Goal: Task Accomplishment & Management: Use online tool/utility

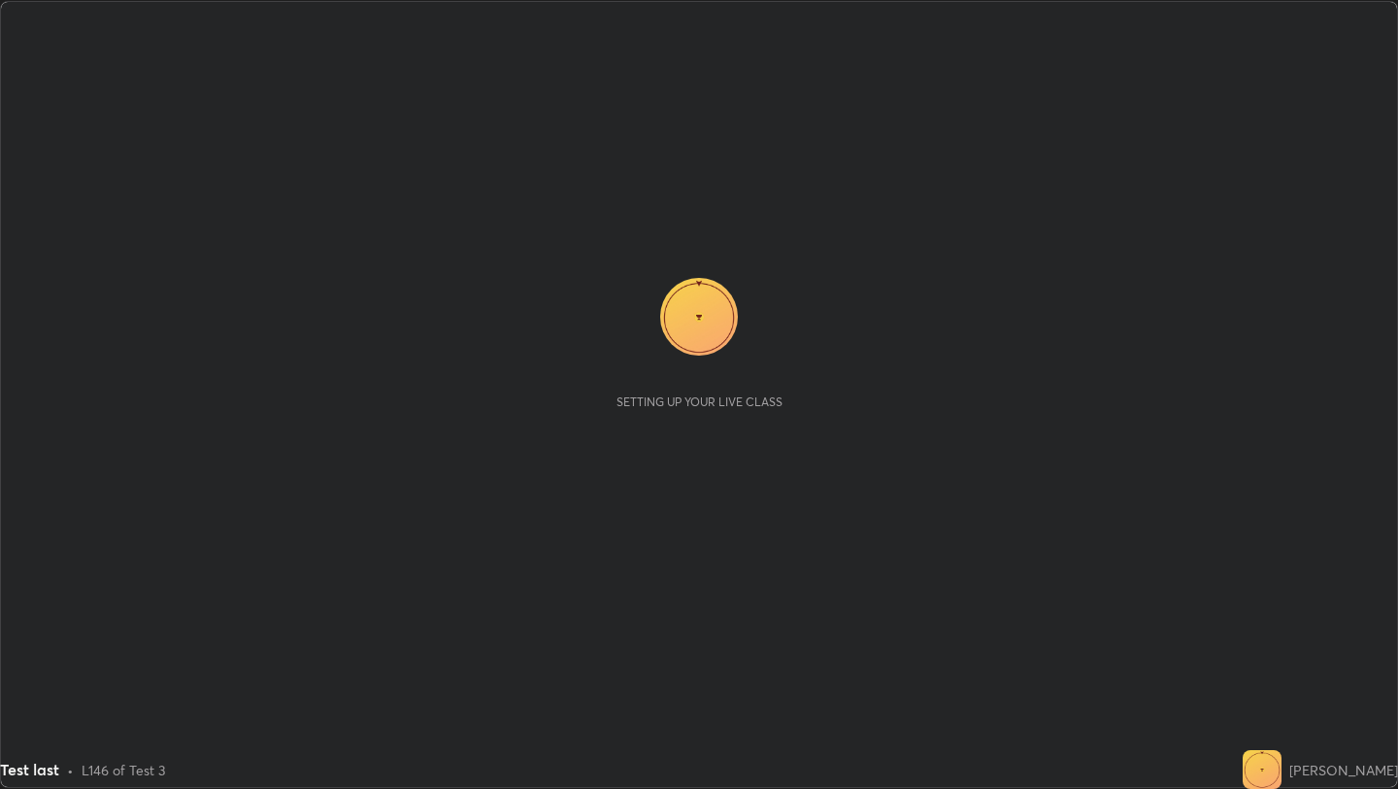
scroll to position [789, 1397]
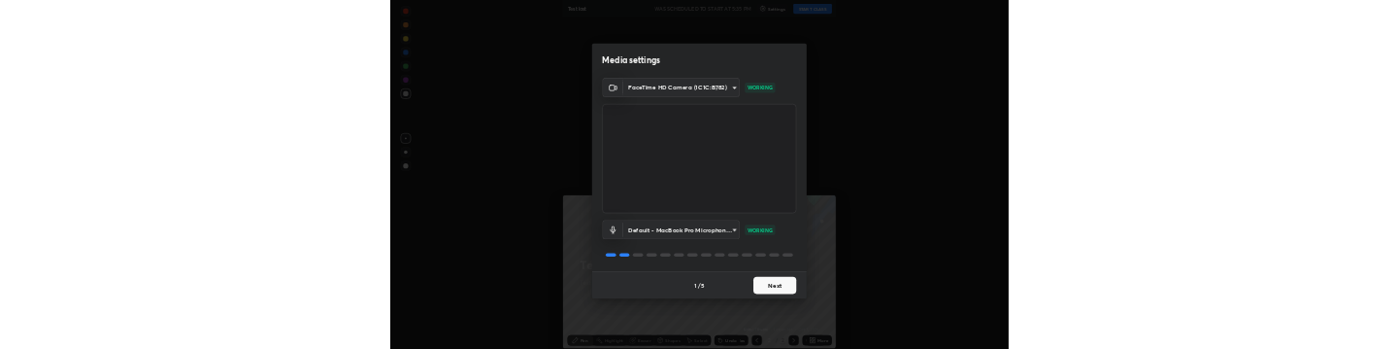
scroll to position [96759, 95709]
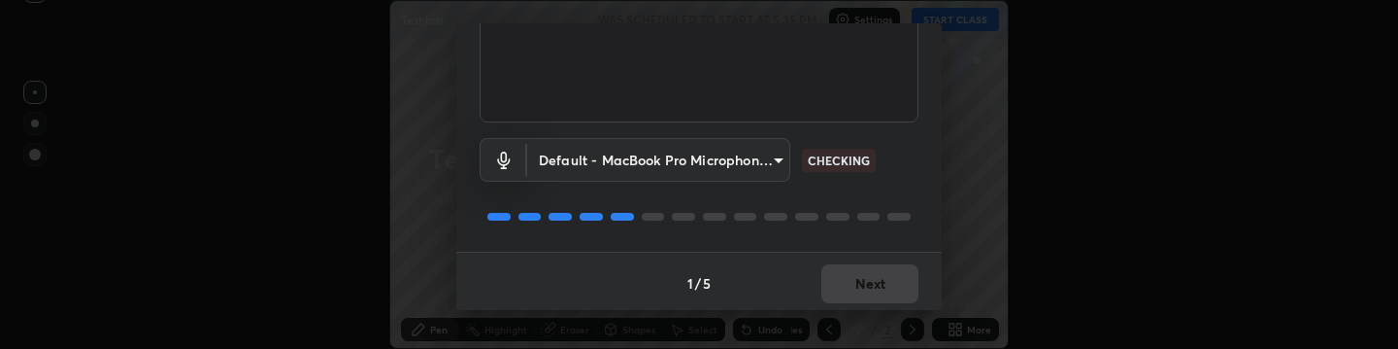
scroll to position [288, 0]
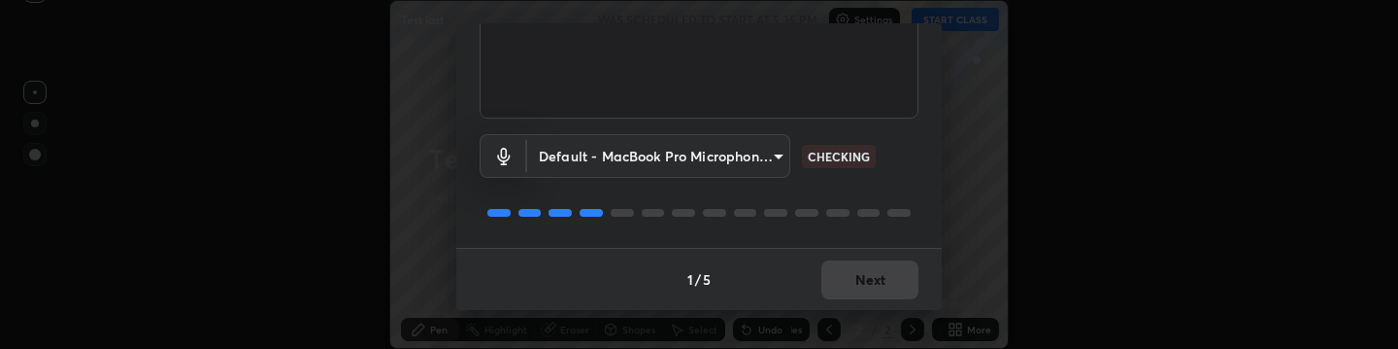
click at [1102, 150] on div "Media settings FaceTime HD Camera (1C1C:B782) b31e3a30d80266c4d305a34c9f27879e1…" at bounding box center [699, 174] width 1398 height 349
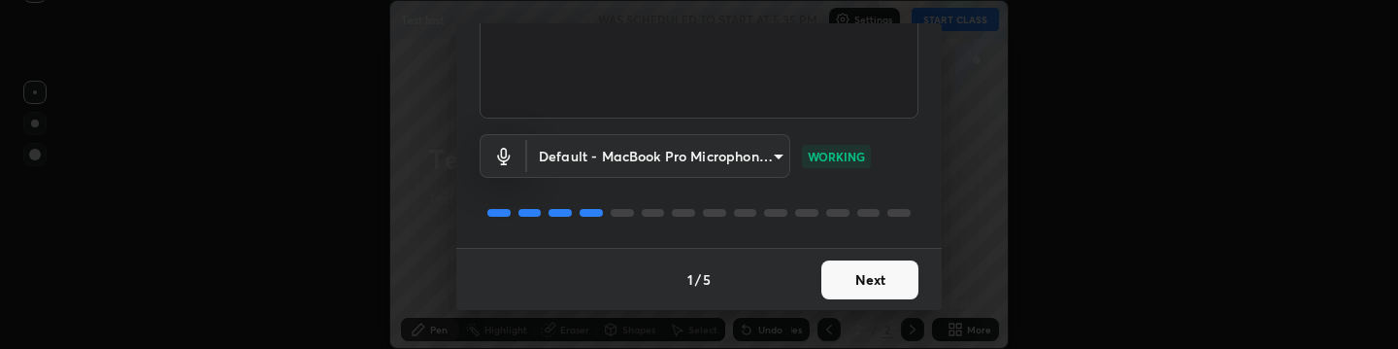
click at [872, 292] on button "Next" at bounding box center [870, 279] width 97 height 39
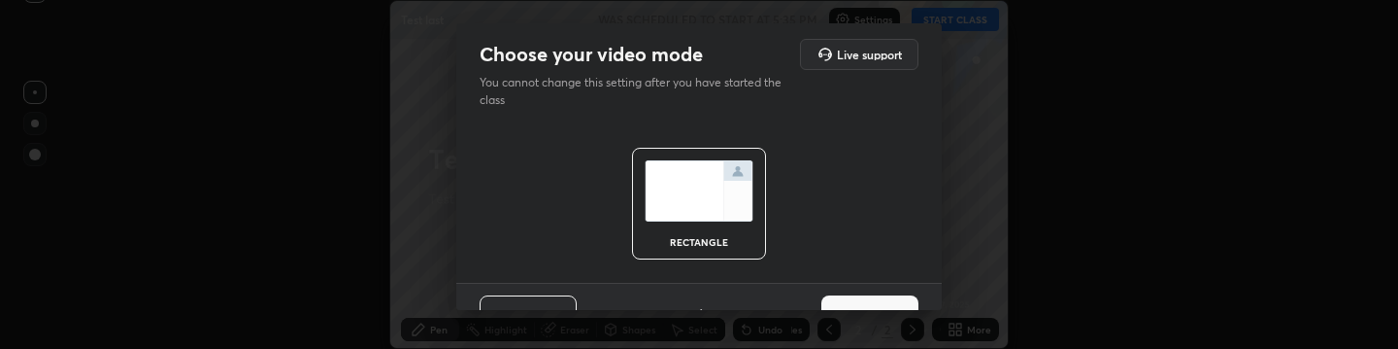
click at [872, 292] on div "Previous 2 / 5 Next" at bounding box center [699, 314] width 486 height 62
click at [872, 298] on button "Next" at bounding box center [870, 314] width 97 height 39
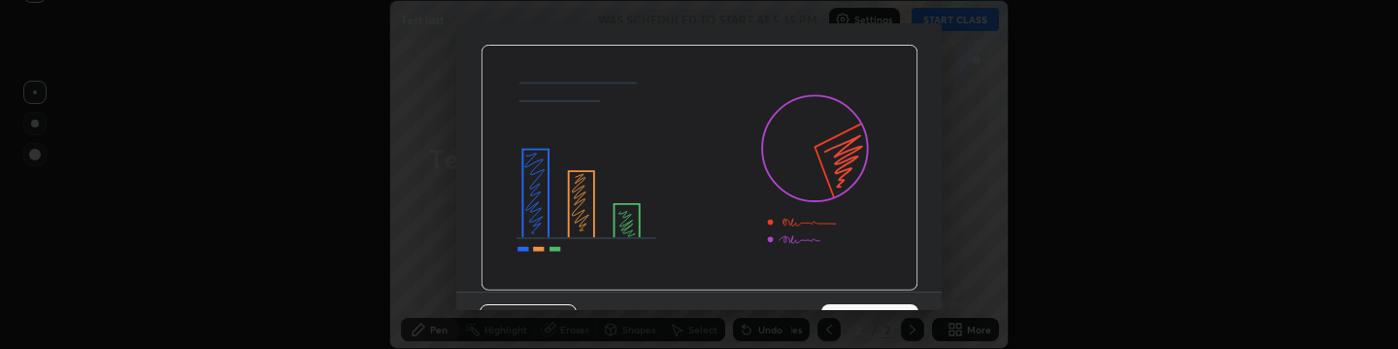
scroll to position [234, 0]
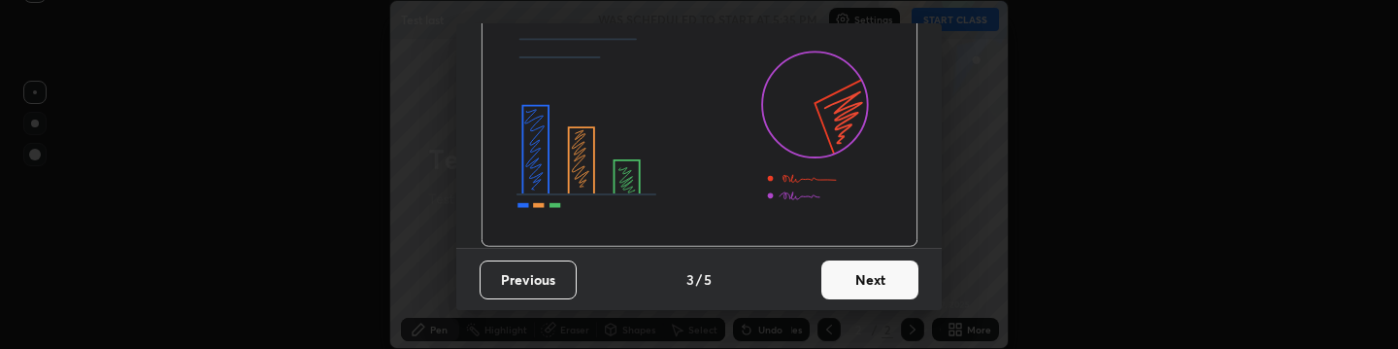
click at [866, 276] on button "Next" at bounding box center [870, 279] width 97 height 39
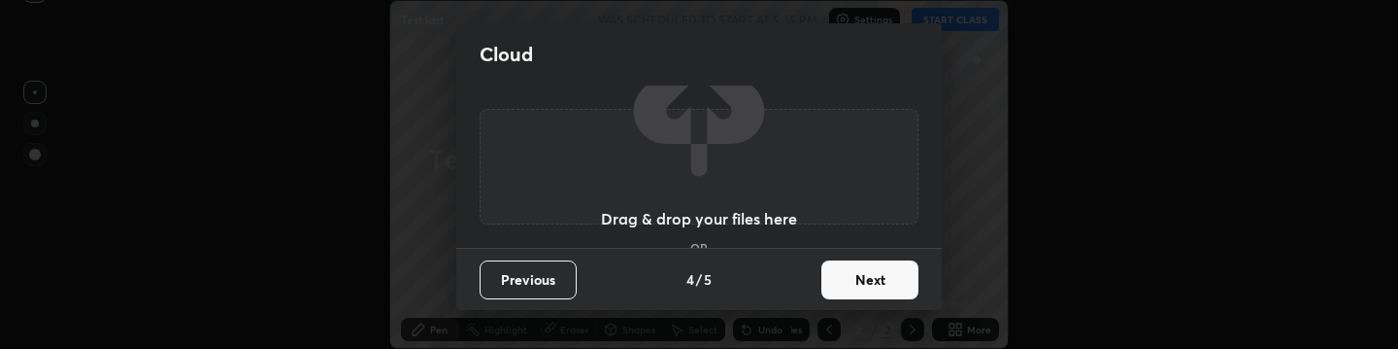
scroll to position [0, 0]
click at [866, 276] on button "Next" at bounding box center [870, 279] width 97 height 39
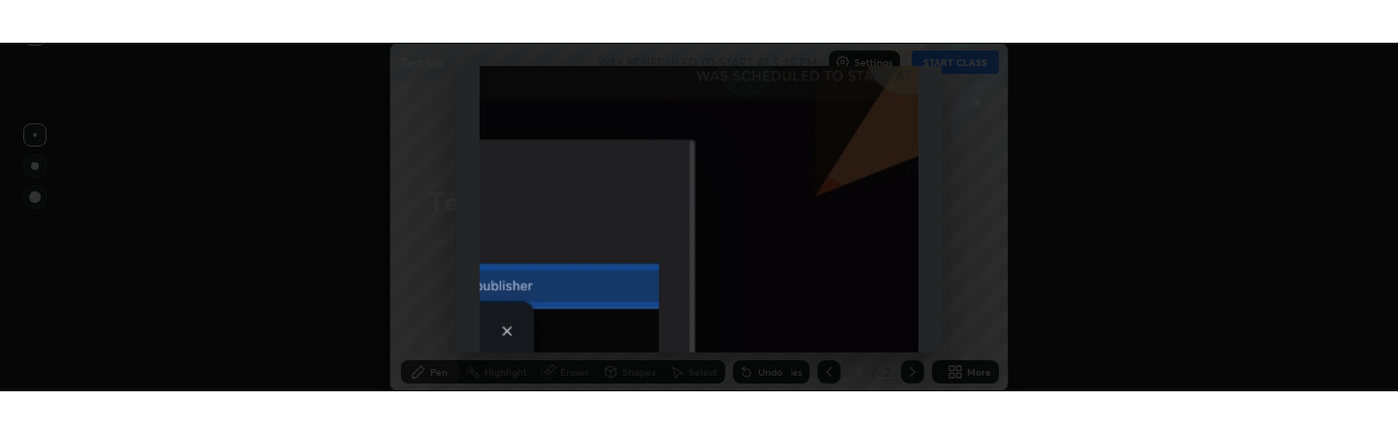
scroll to position [685, 0]
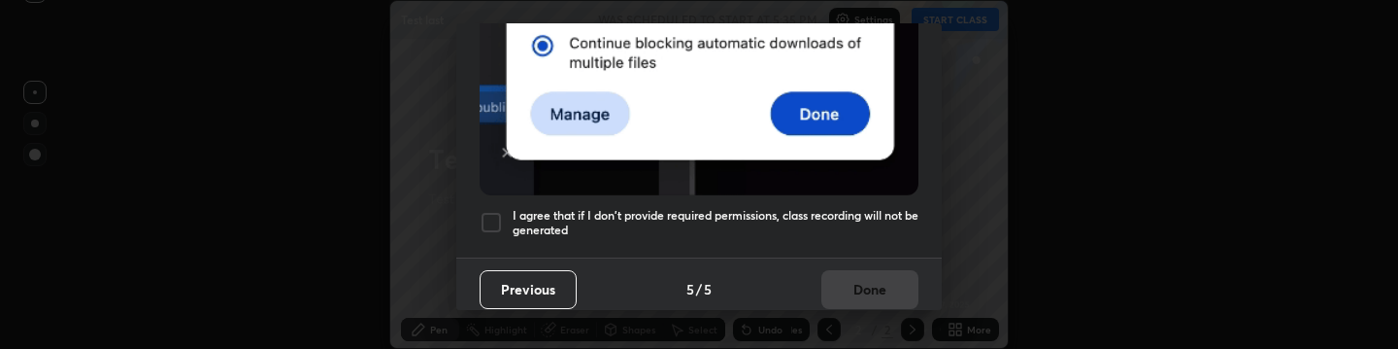
click at [490, 220] on div at bounding box center [491, 222] width 23 height 23
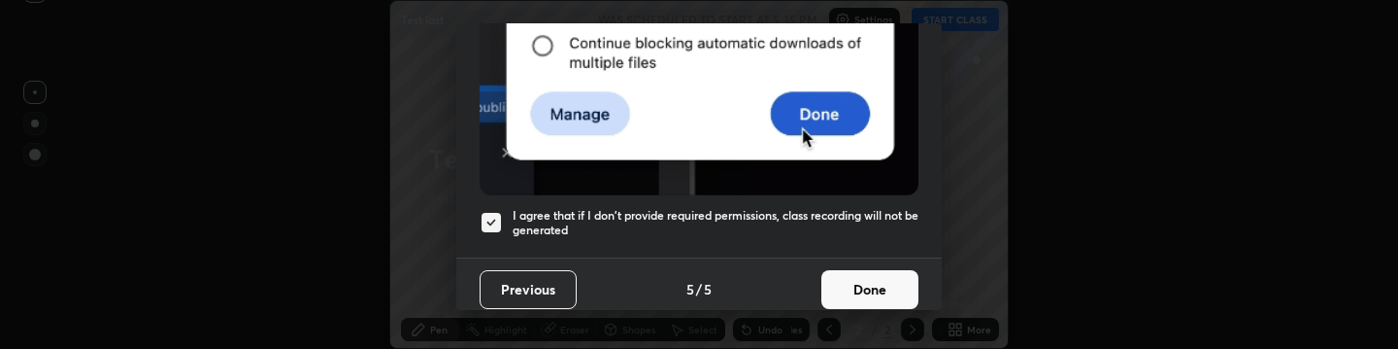
click at [846, 280] on button "Done" at bounding box center [870, 289] width 97 height 39
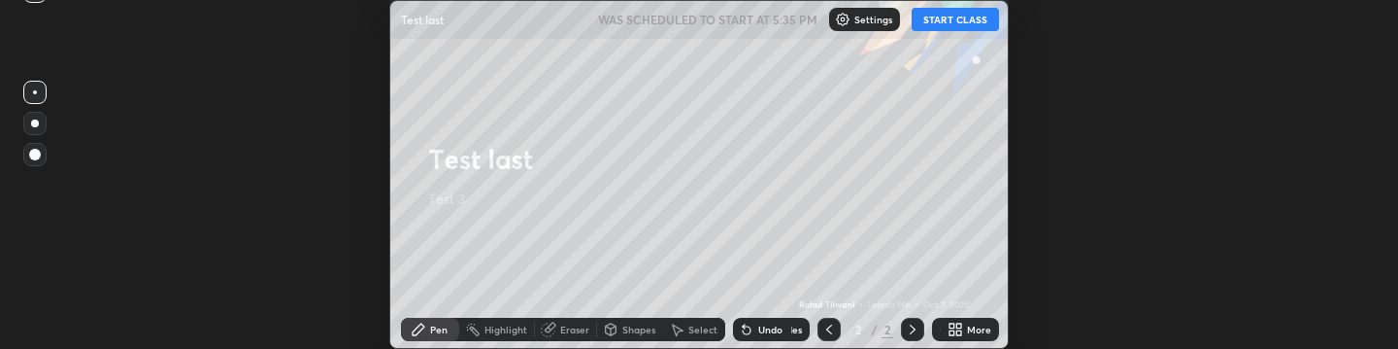
click at [1293, 138] on div "Setting up your live class" at bounding box center [699, 174] width 1398 height 349
click at [1235, 83] on div "Setting up your live class" at bounding box center [699, 174] width 1398 height 349
click at [963, 25] on button "START CLASS" at bounding box center [955, 19] width 87 height 23
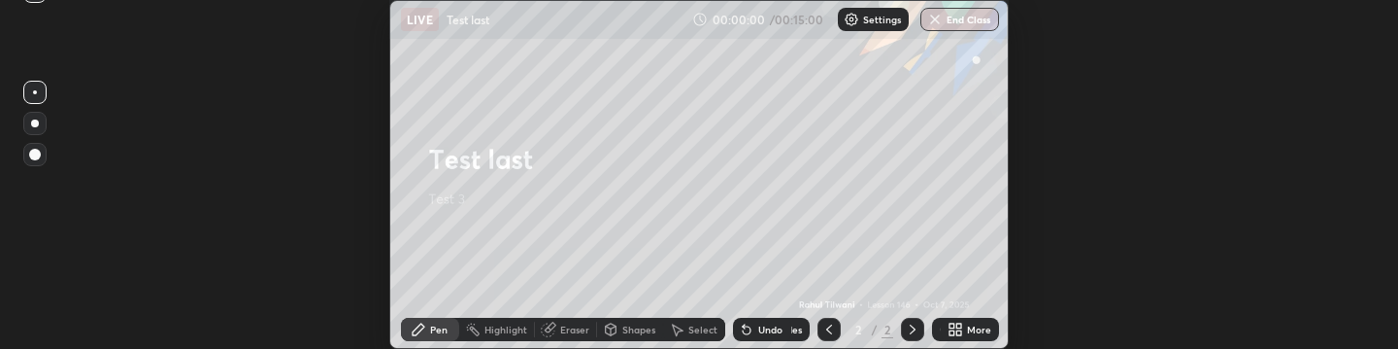
click at [963, 25] on button "End Class" at bounding box center [960, 19] width 79 height 23
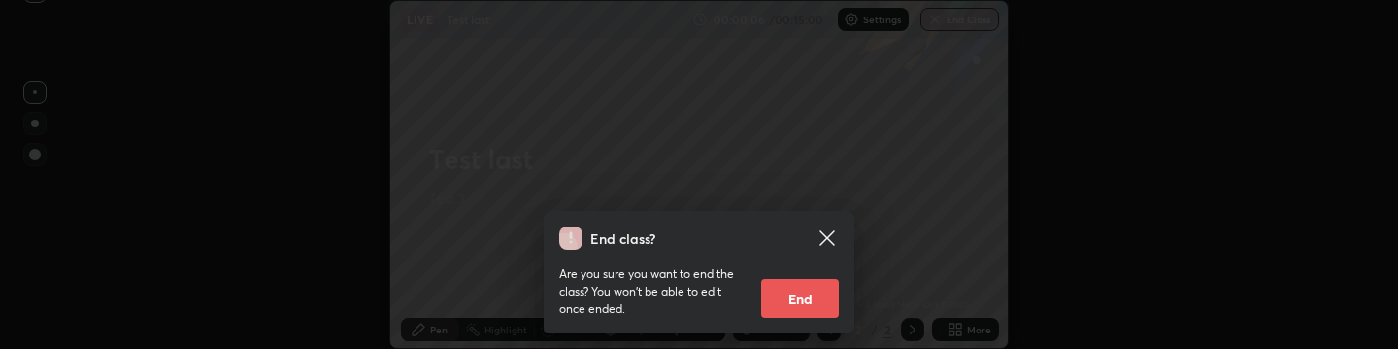
click at [829, 233] on icon at bounding box center [827, 237] width 15 height 15
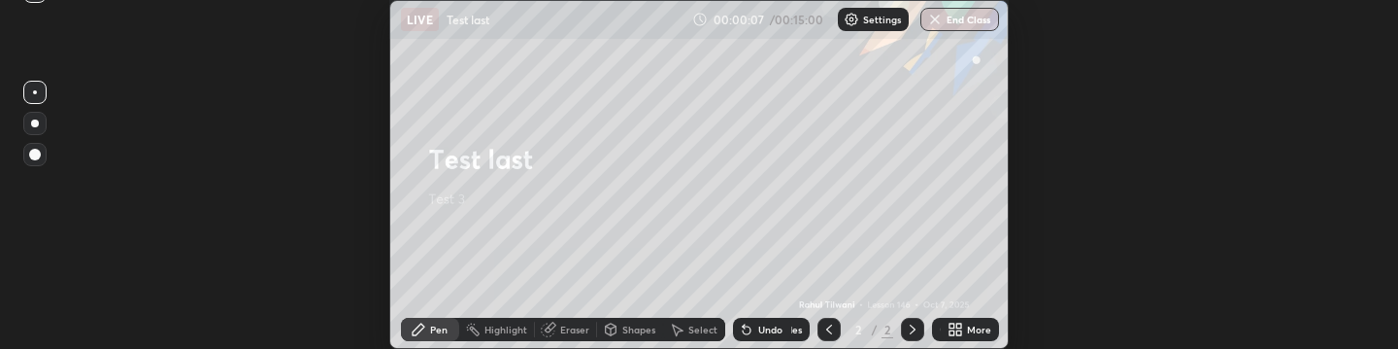
click at [964, 25] on button "End Class" at bounding box center [960, 19] width 79 height 23
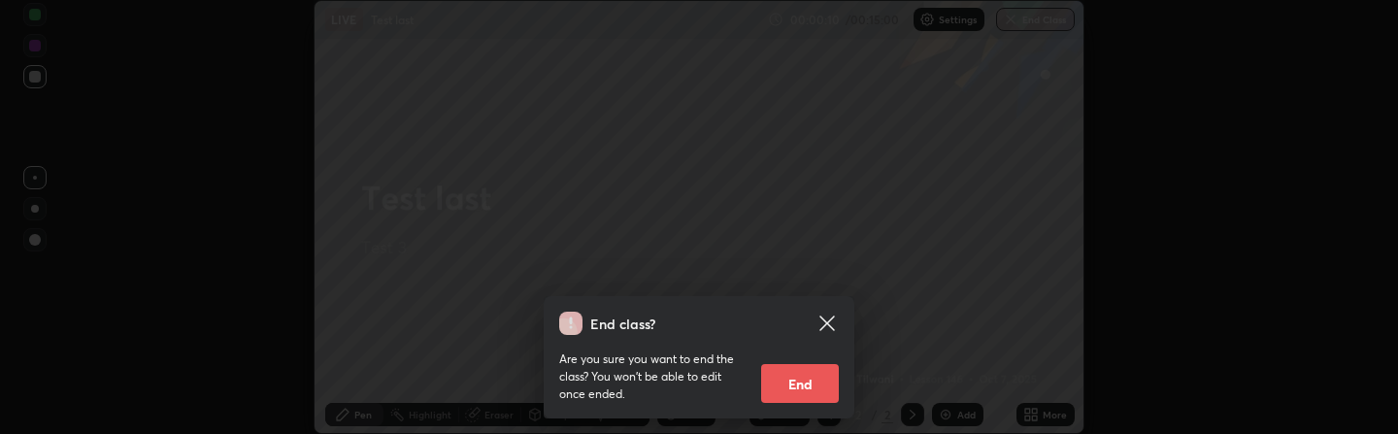
scroll to position [434, 1398]
click at [804, 348] on button "End" at bounding box center [800, 383] width 78 height 39
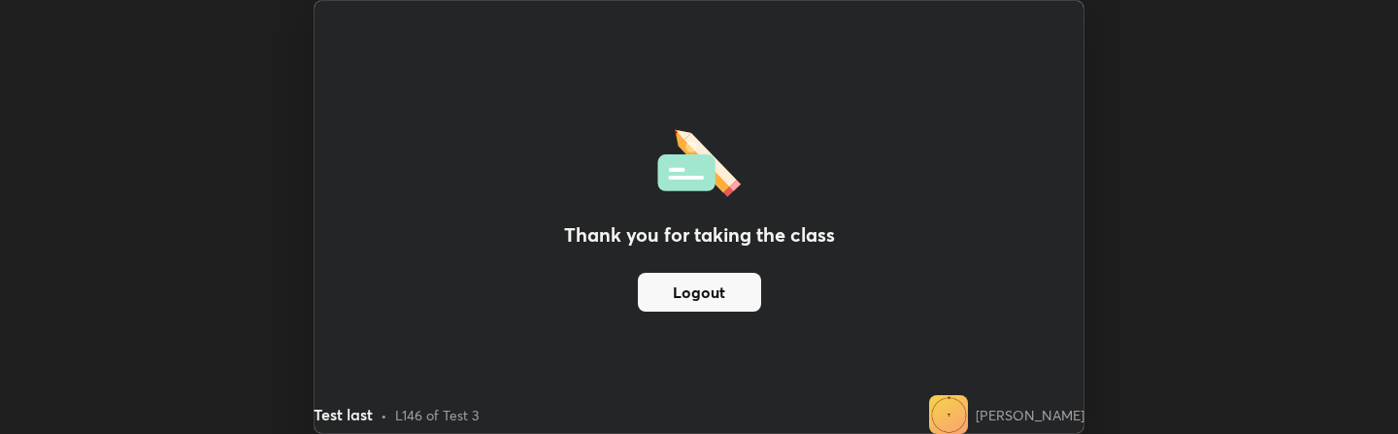
click at [731, 303] on button "Logout" at bounding box center [699, 292] width 123 height 39
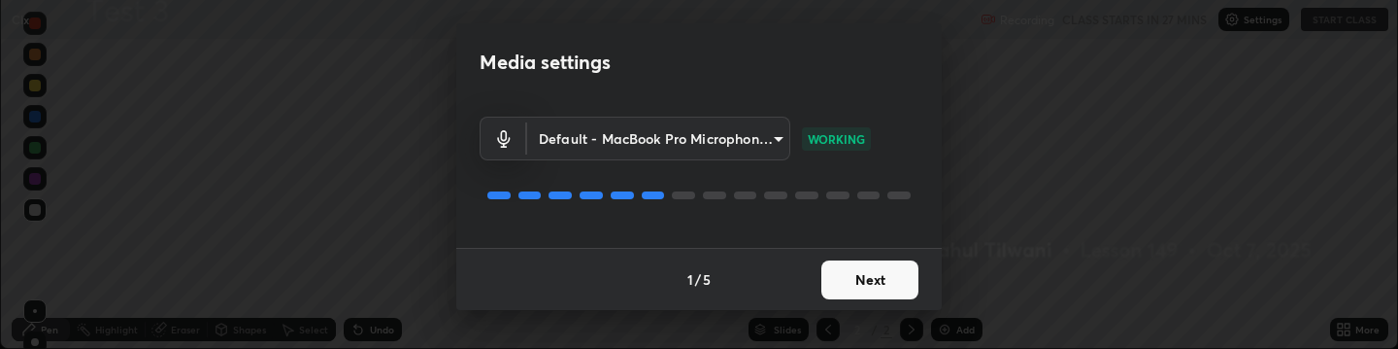
scroll to position [96759, 95709]
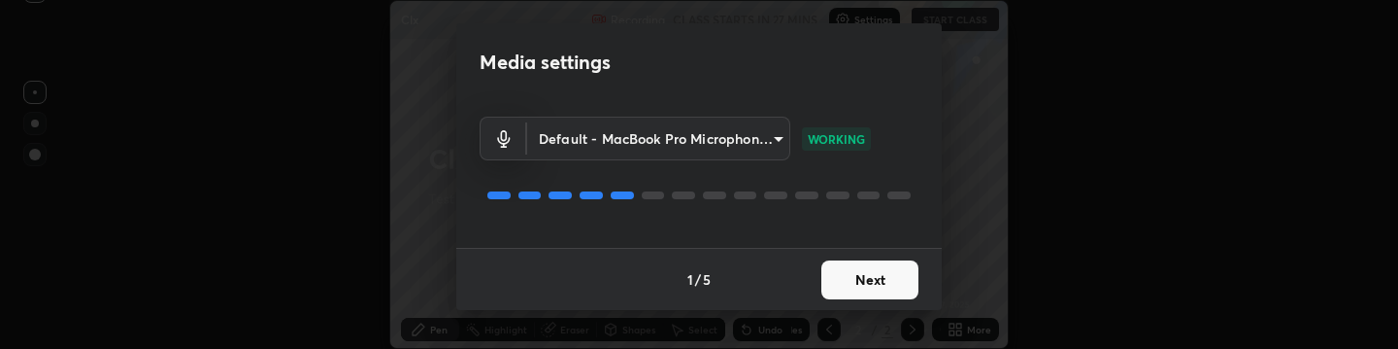
click at [901, 273] on button "Next" at bounding box center [870, 279] width 97 height 39
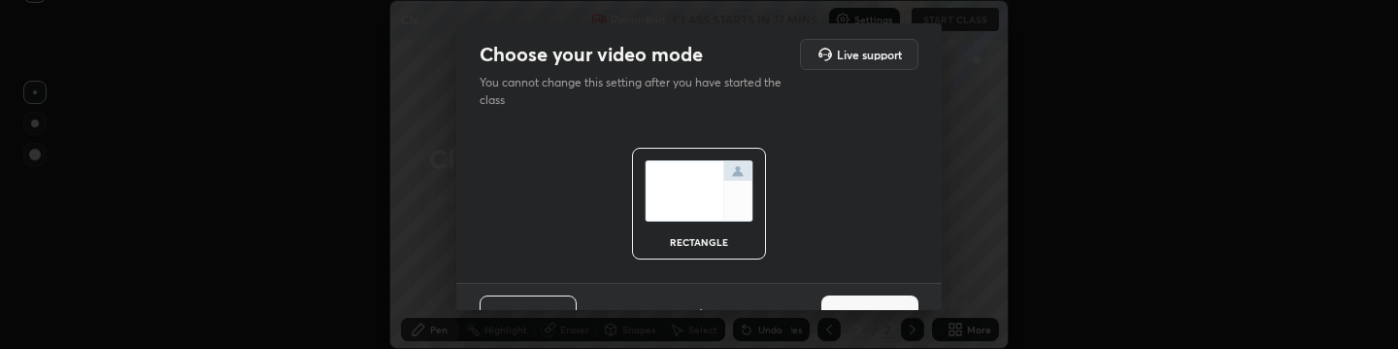
scroll to position [35, 0]
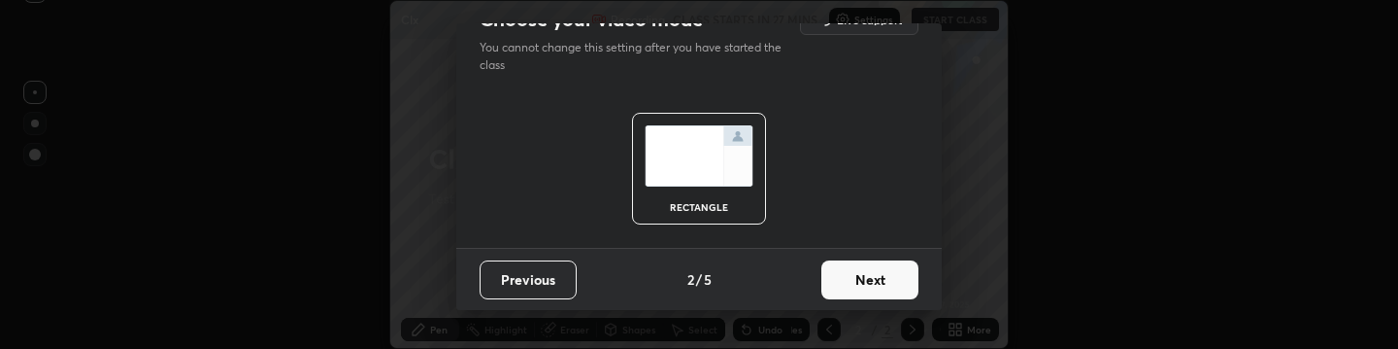
click at [868, 286] on button "Next" at bounding box center [870, 279] width 97 height 39
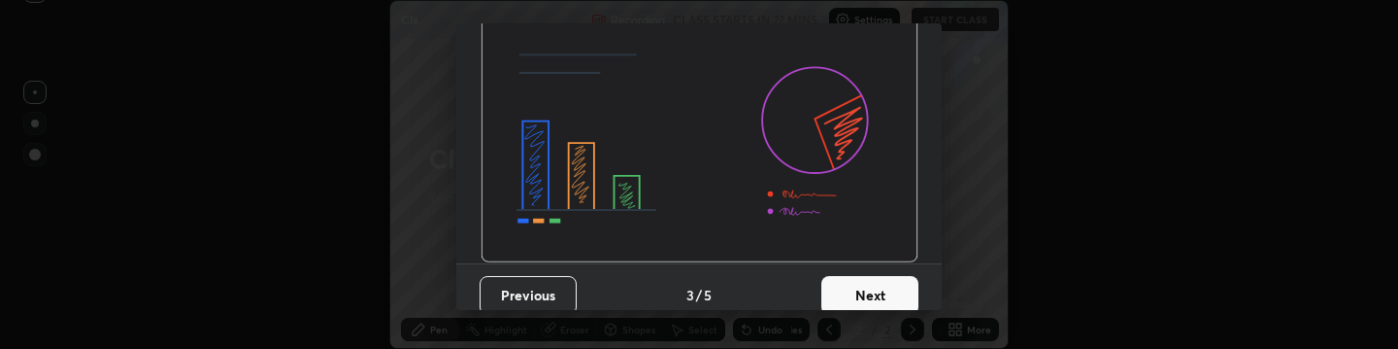
scroll to position [219, 0]
click at [862, 287] on button "Next" at bounding box center [870, 294] width 97 height 39
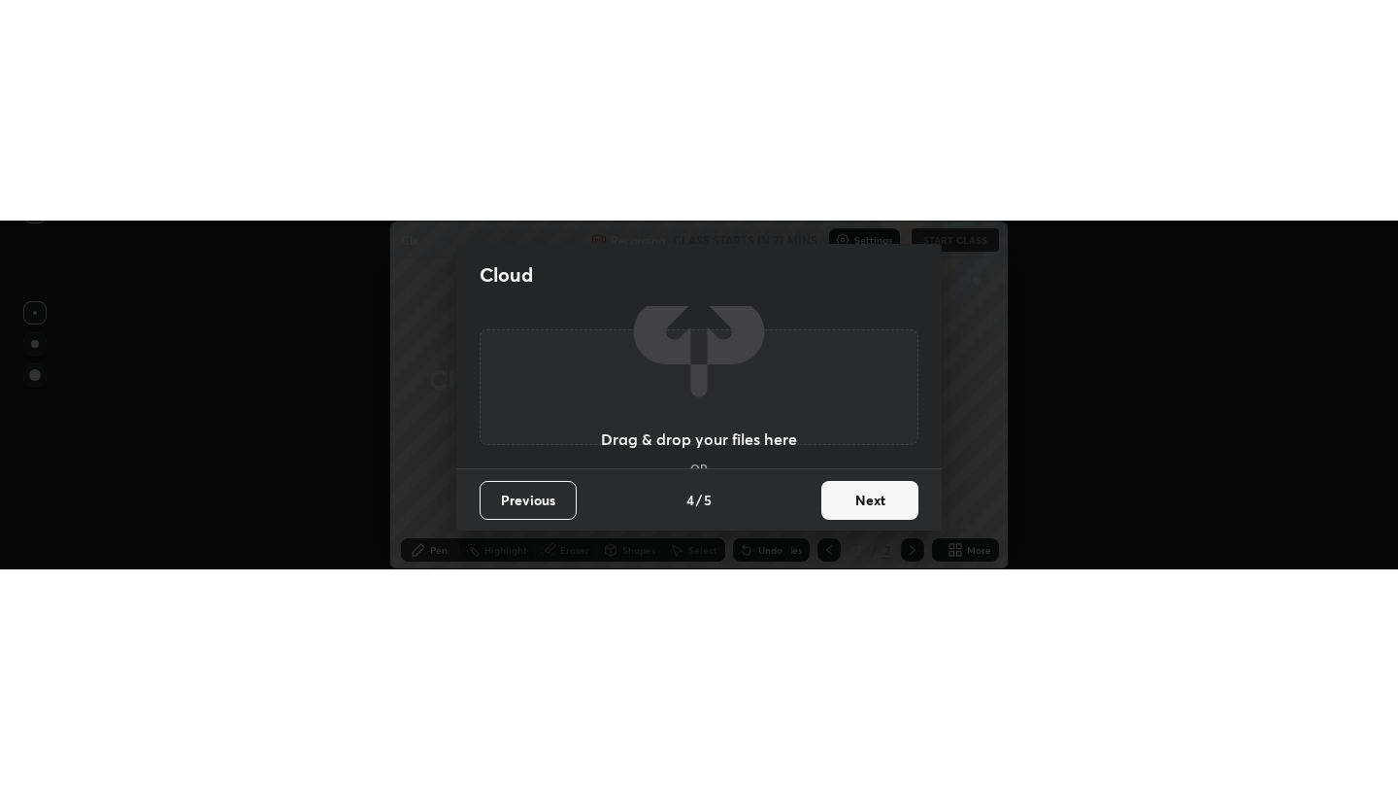
scroll to position [0, 0]
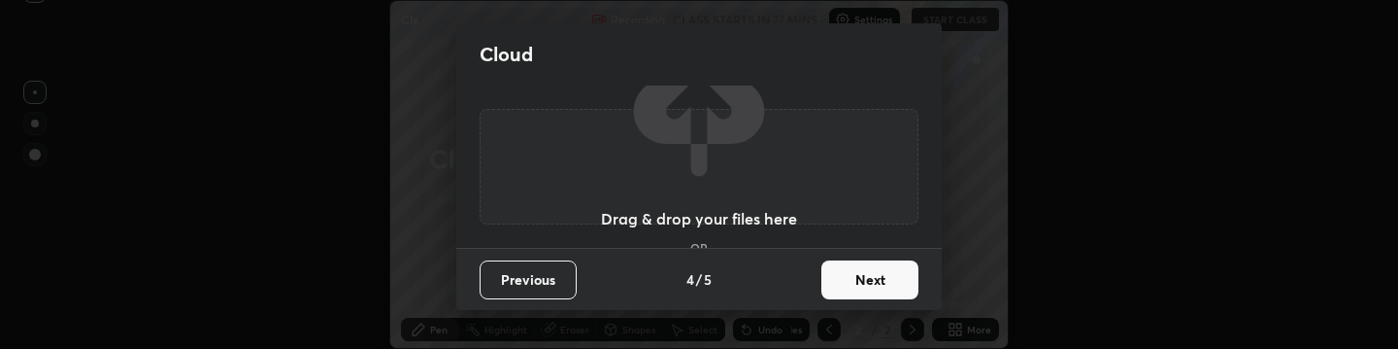
click at [657, 218] on h3 "Drag & drop your files here" at bounding box center [699, 219] width 196 height 16
click at [729, 201] on div "Drag & drop your files here OR Browse" at bounding box center [699, 167] width 196 height 258
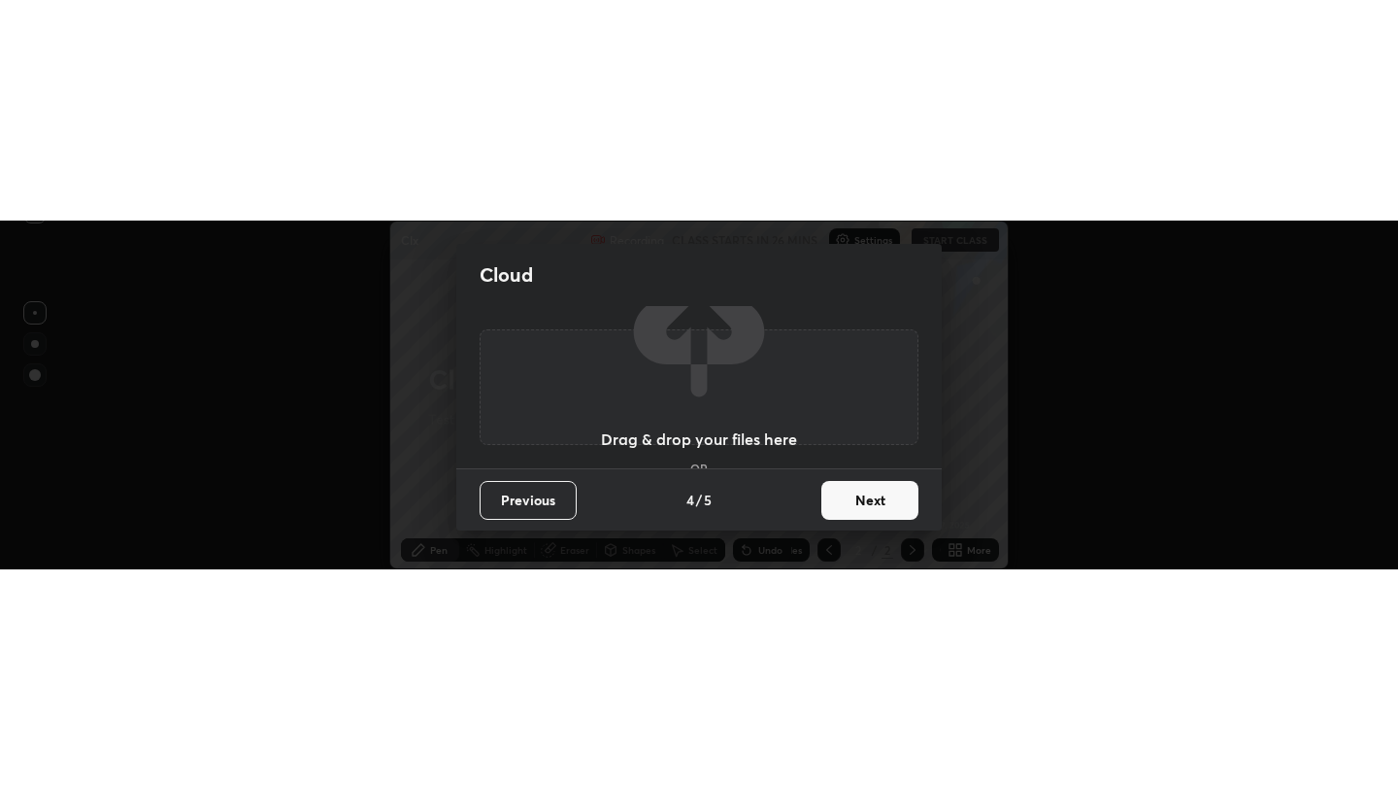
scroll to position [789, 1398]
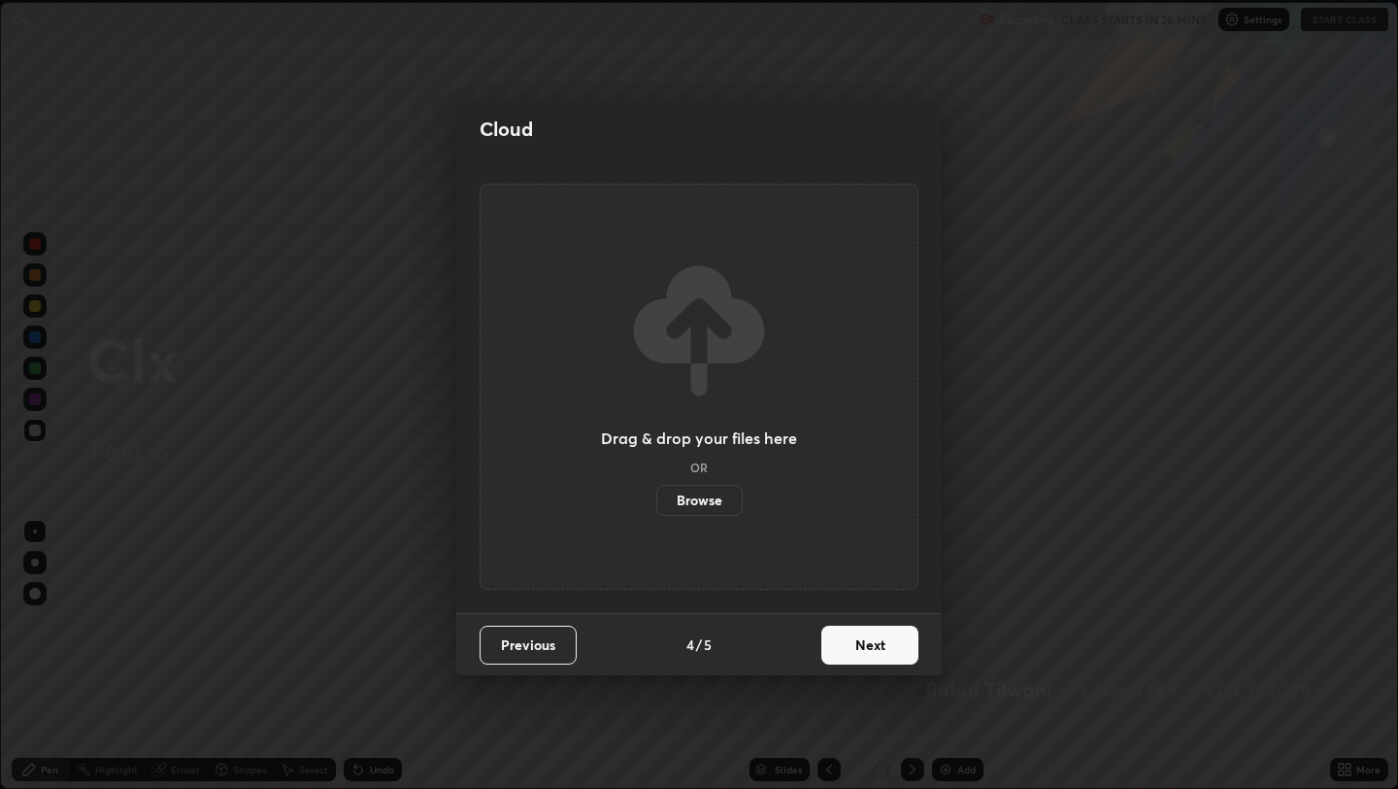
click at [704, 511] on label "Browse" at bounding box center [699, 500] width 86 height 31
click at [656, 511] on input "Browse" at bounding box center [656, 500] width 0 height 31
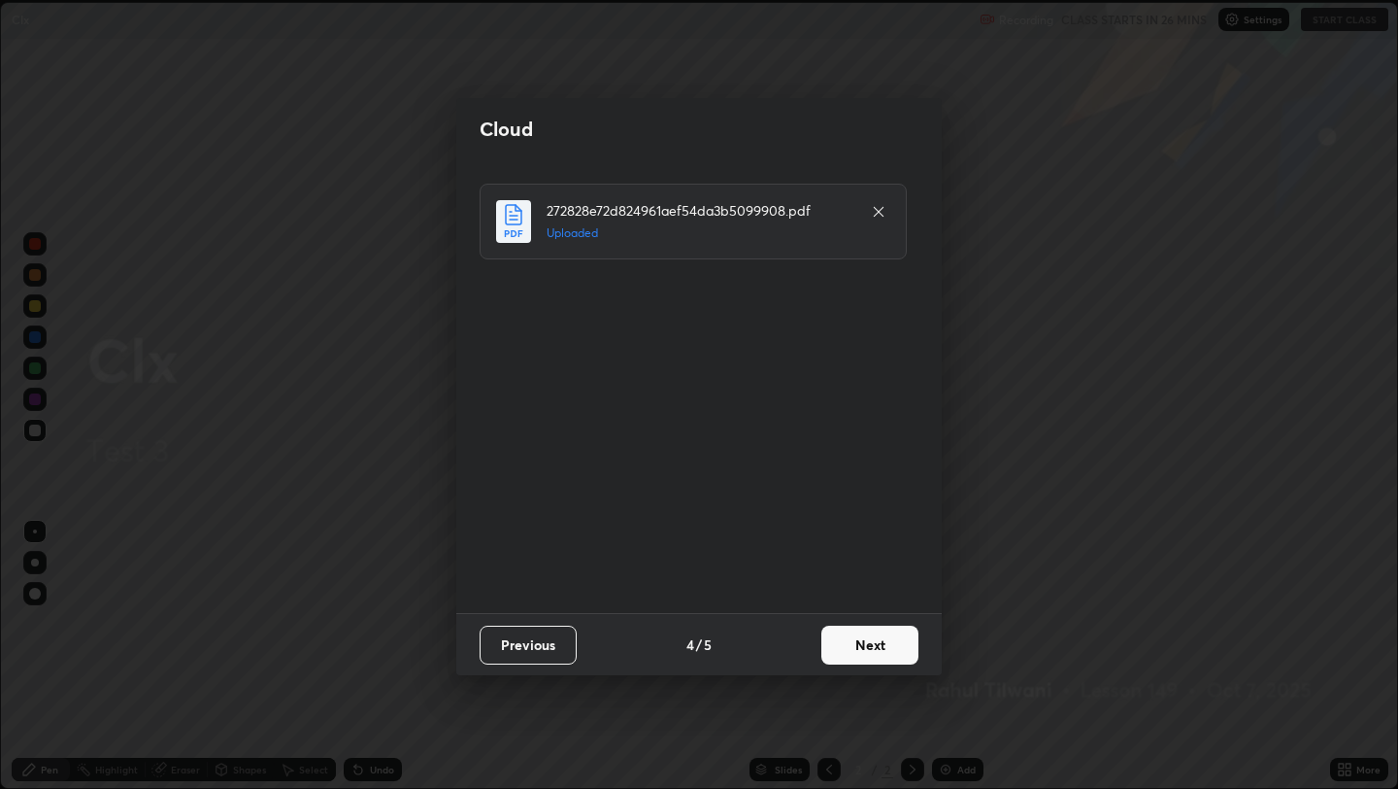
click at [839, 637] on button "Next" at bounding box center [870, 644] width 97 height 39
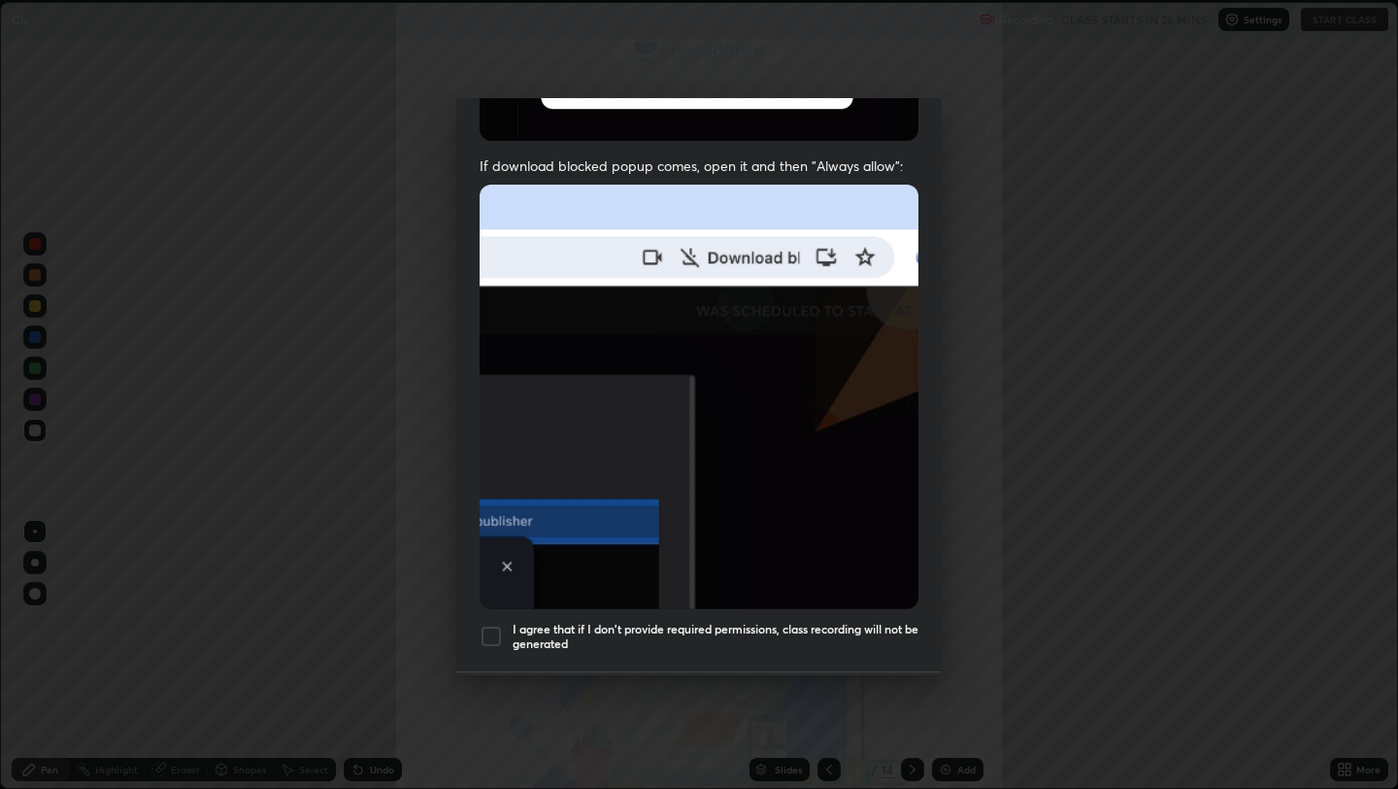
scroll to position [394, 0]
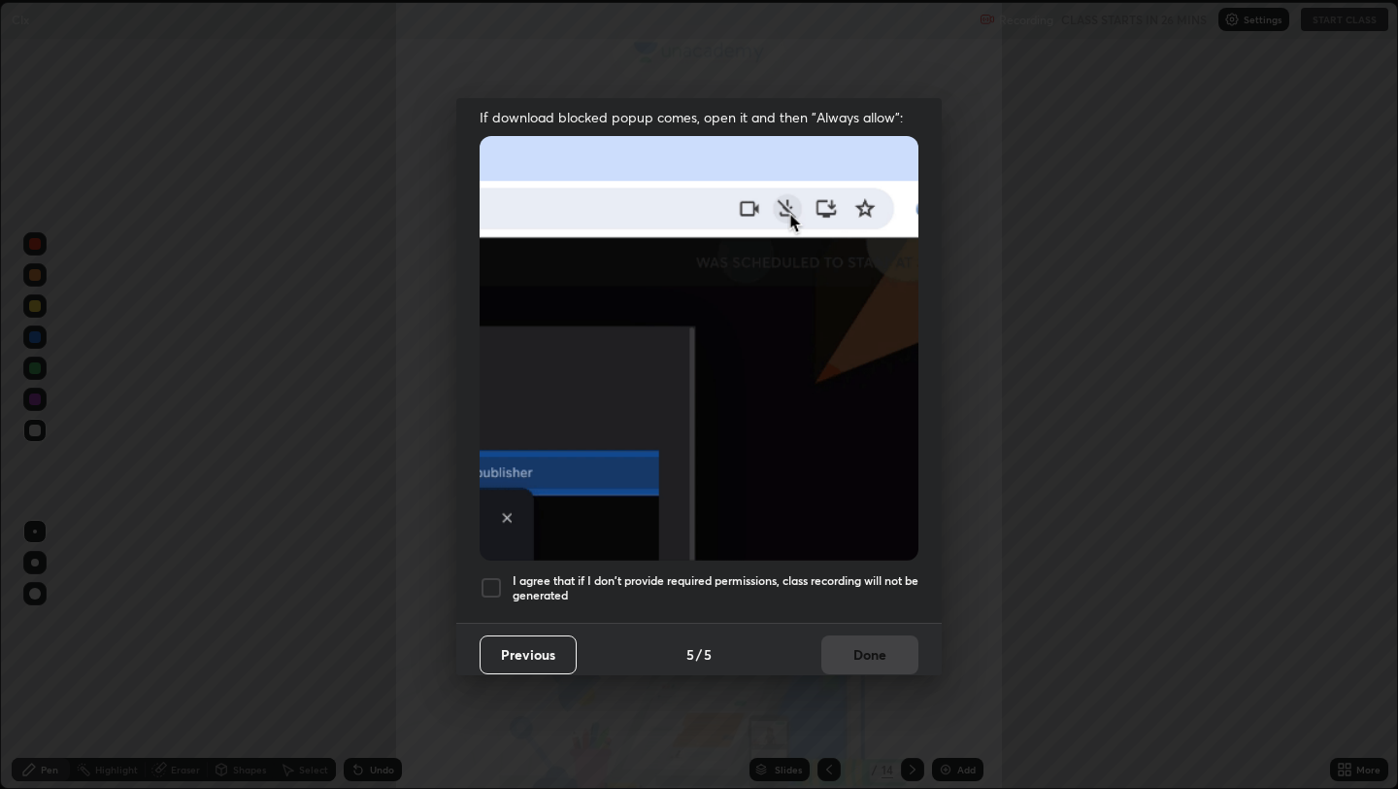
click at [492, 564] on div "Allow "Download multiple files" if prompted: If download blocked popup comes, o…" at bounding box center [699, 214] width 486 height 818
click at [492, 578] on div at bounding box center [491, 587] width 23 height 23
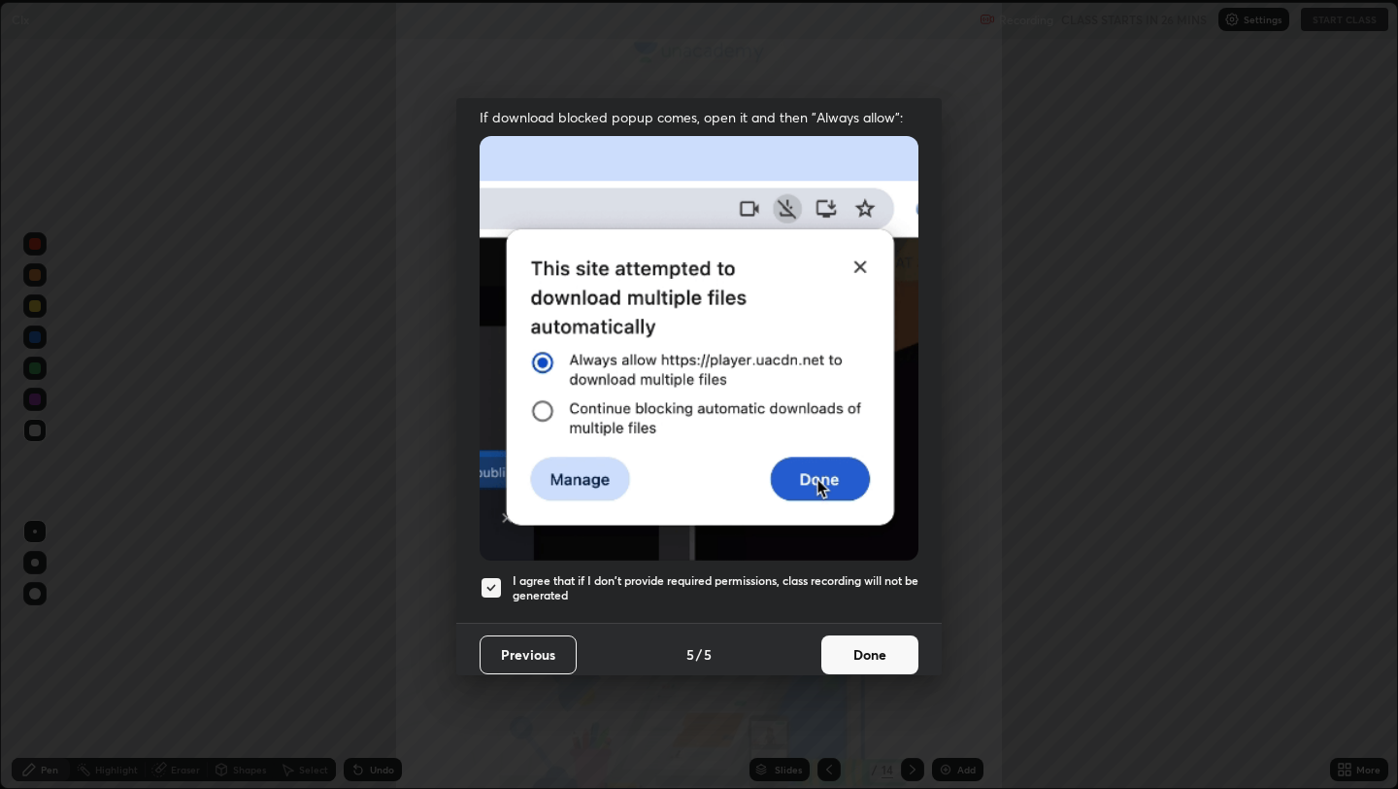
click at [909, 649] on button "Done" at bounding box center [870, 654] width 97 height 39
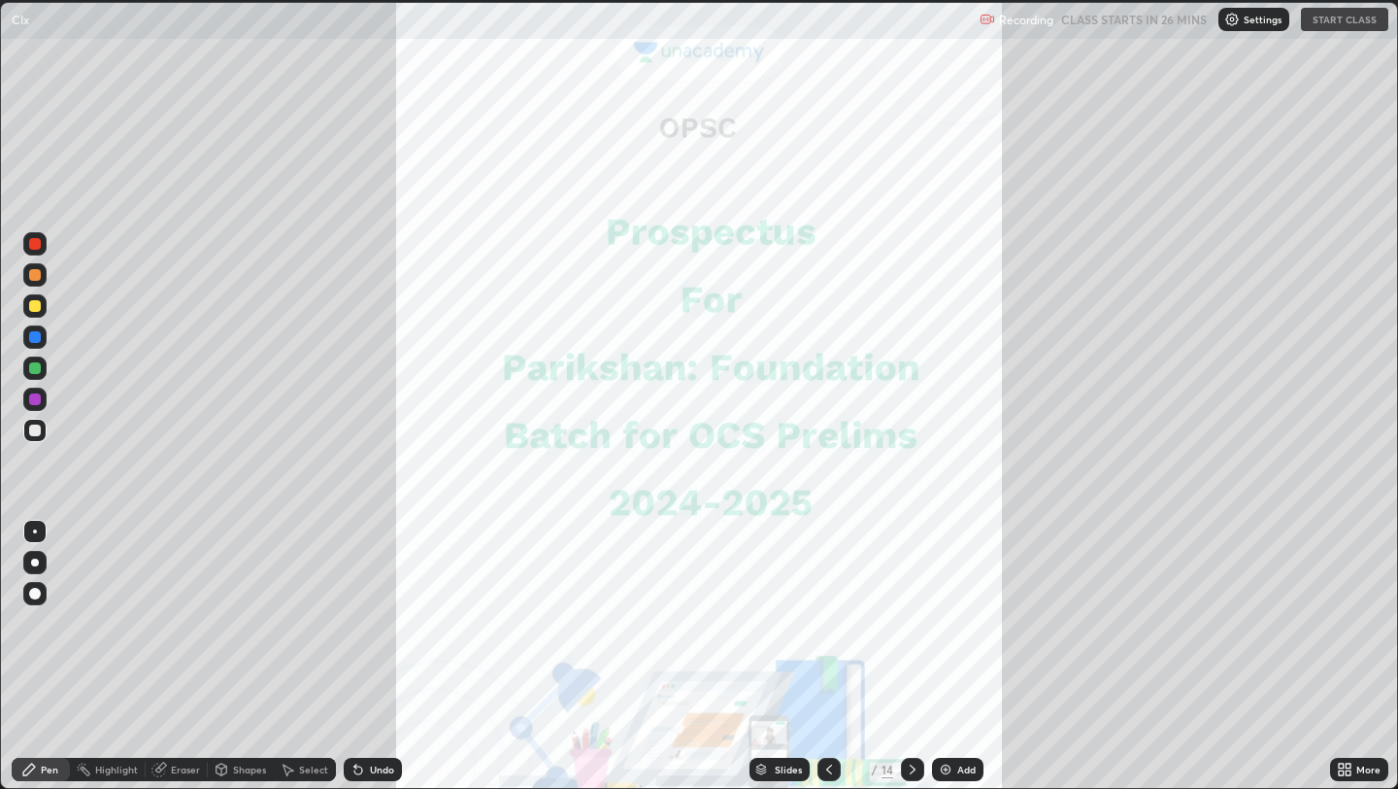
click at [1368, 16] on div "Recording CLASS STARTS IN 26 MINS Settings START CLASS" at bounding box center [1184, 20] width 409 height 38
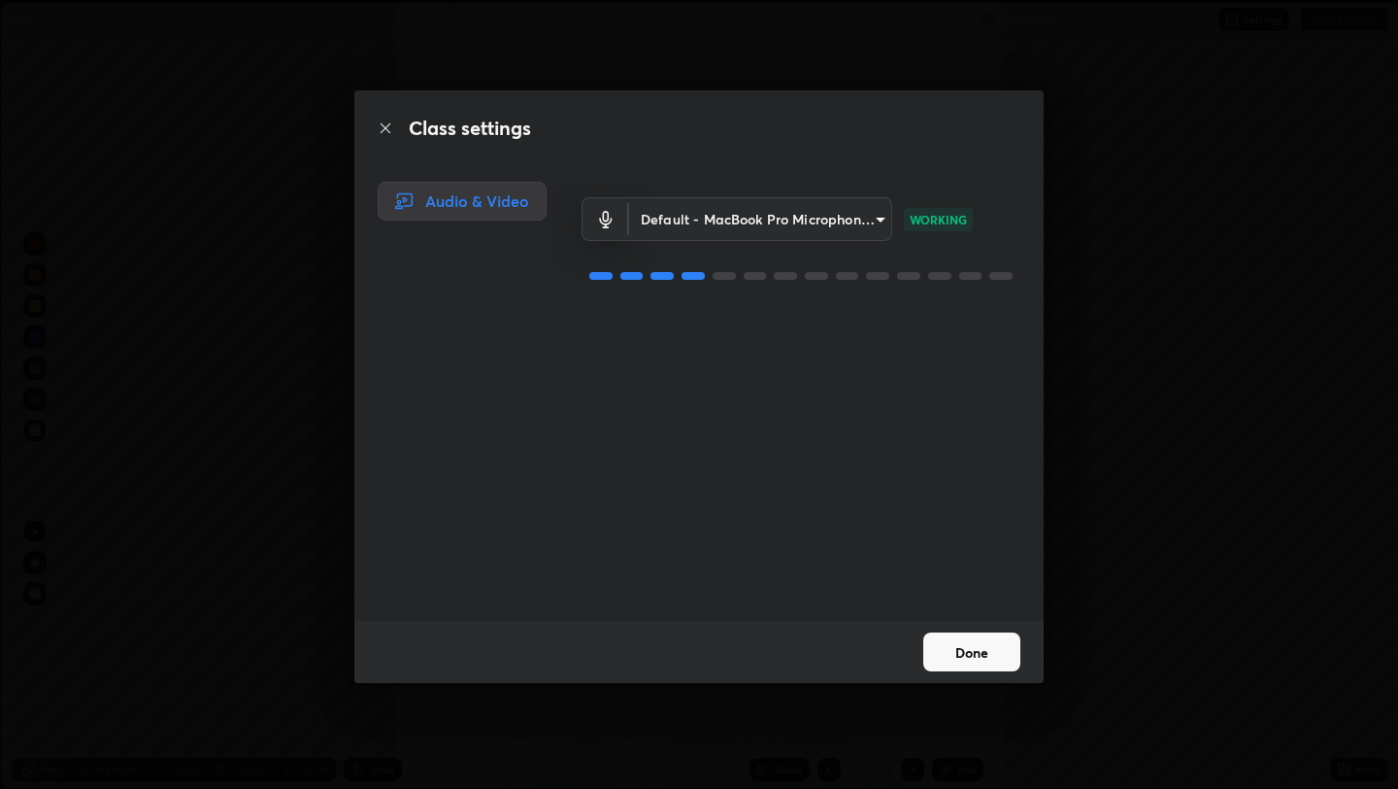
click at [1002, 659] on button "Done" at bounding box center [971, 651] width 97 height 39
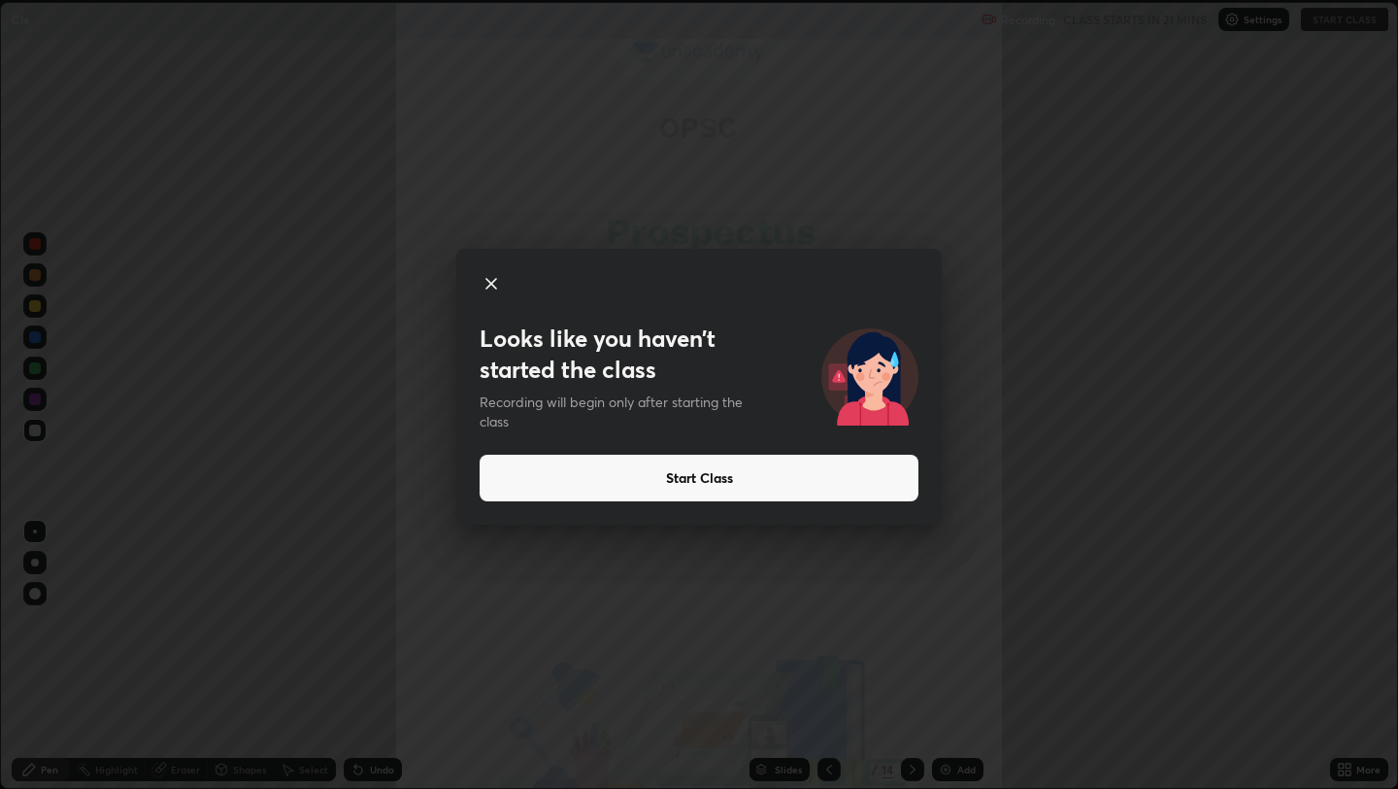
click at [492, 282] on icon at bounding box center [492, 284] width 10 height 10
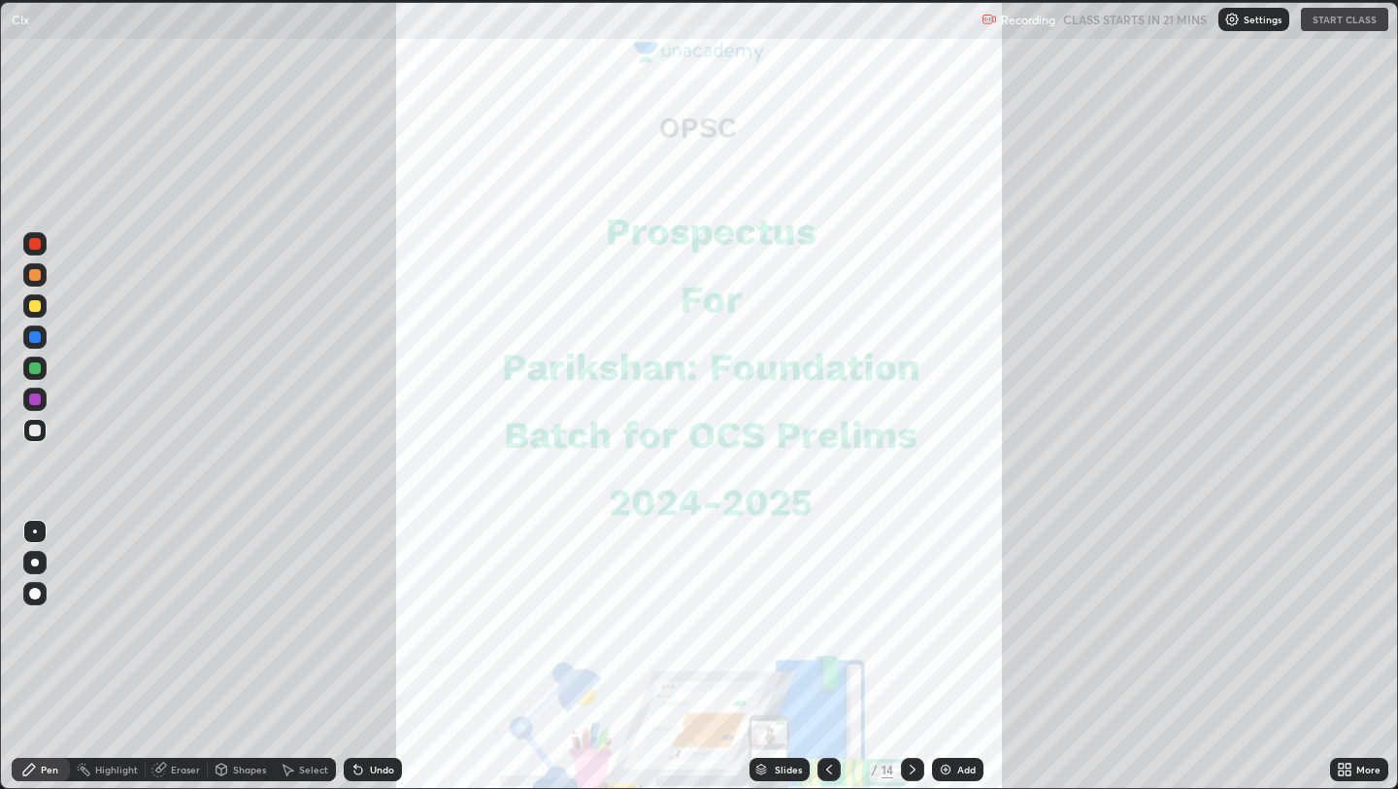
click at [1332, 18] on div "Recording CLASS STARTS IN 21 MINS Settings START CLASS" at bounding box center [1185, 20] width 407 height 38
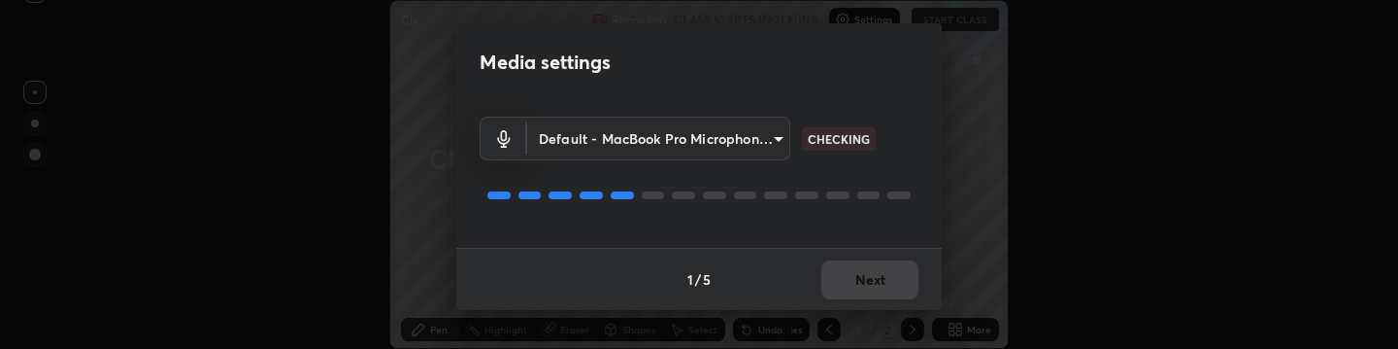
scroll to position [96759, 95709]
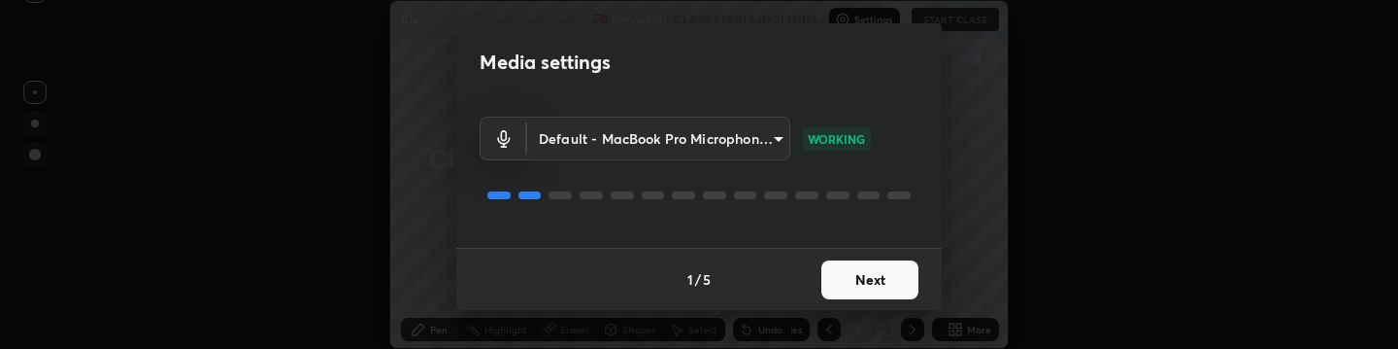
click at [867, 267] on button "Next" at bounding box center [870, 279] width 97 height 39
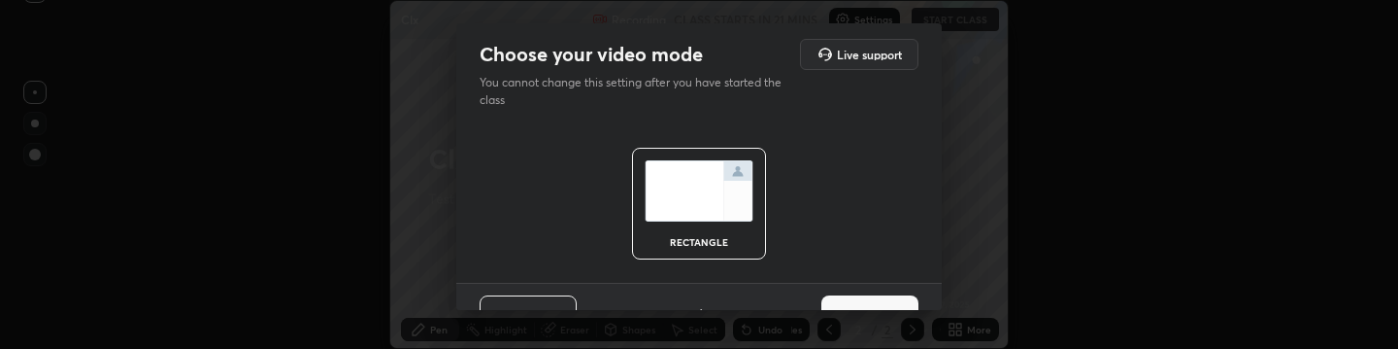
scroll to position [35, 0]
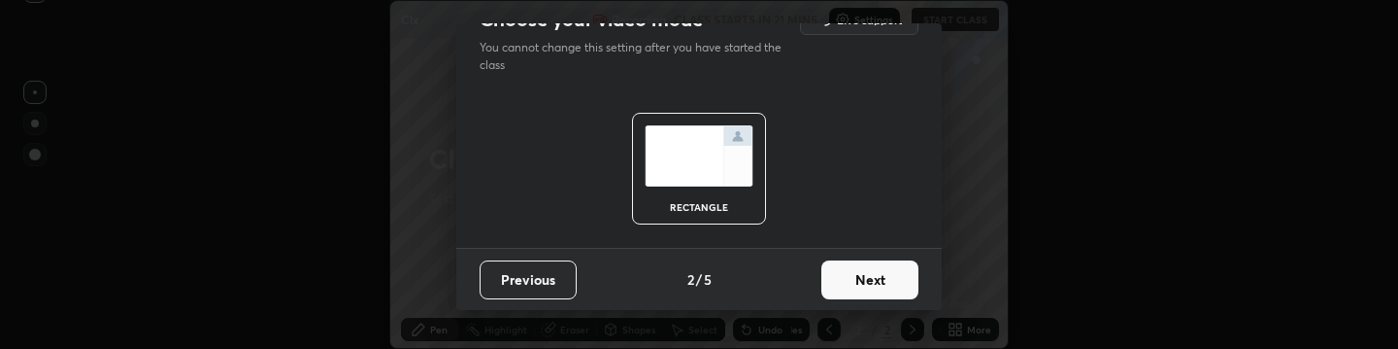
click at [838, 282] on button "Next" at bounding box center [870, 279] width 97 height 39
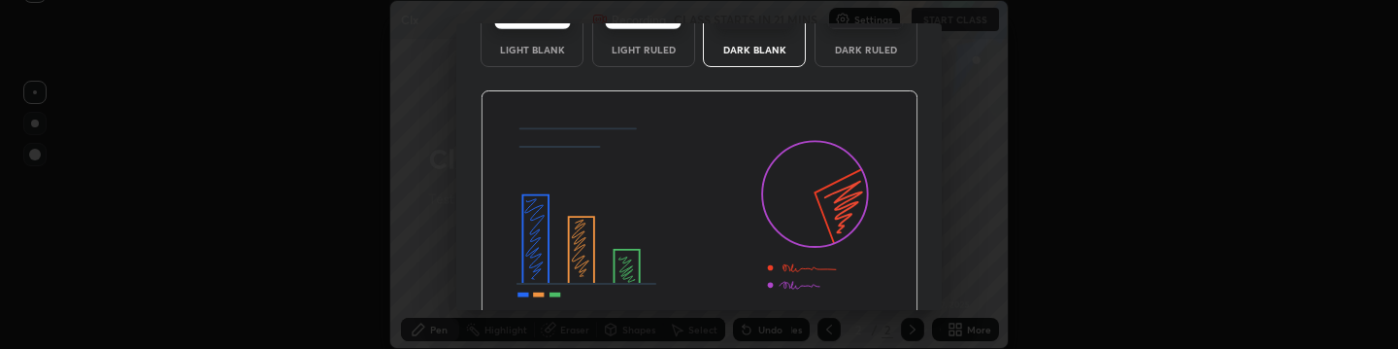
scroll to position [234, 0]
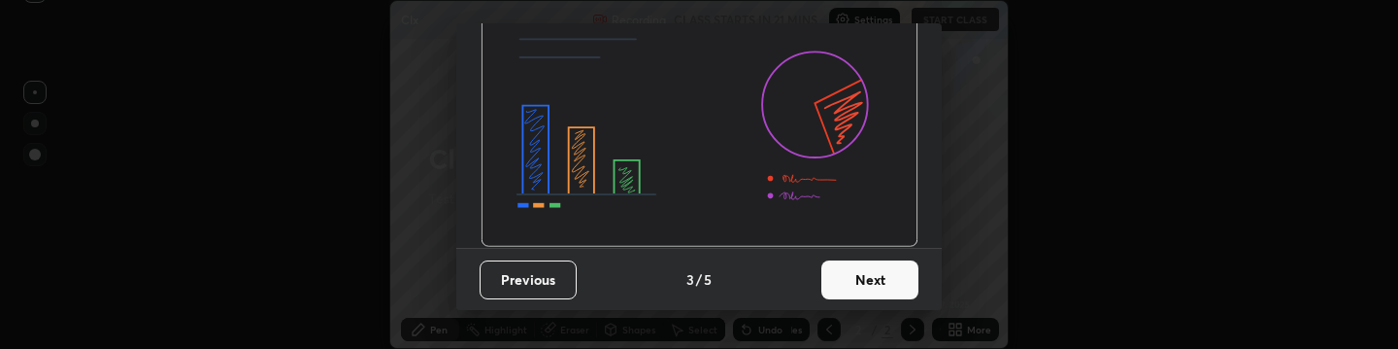
click at [835, 272] on button "Next" at bounding box center [870, 279] width 97 height 39
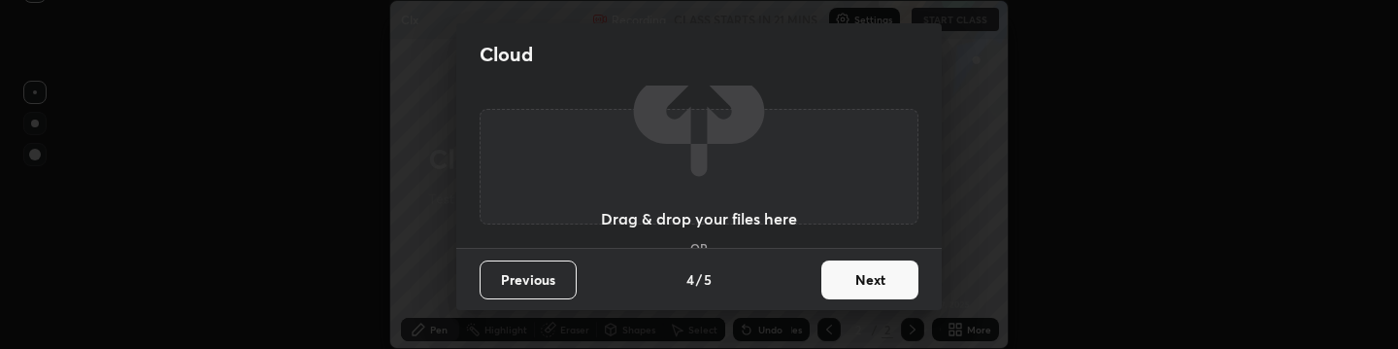
scroll to position [0, 0]
click at [846, 265] on button "Next" at bounding box center [870, 279] width 97 height 39
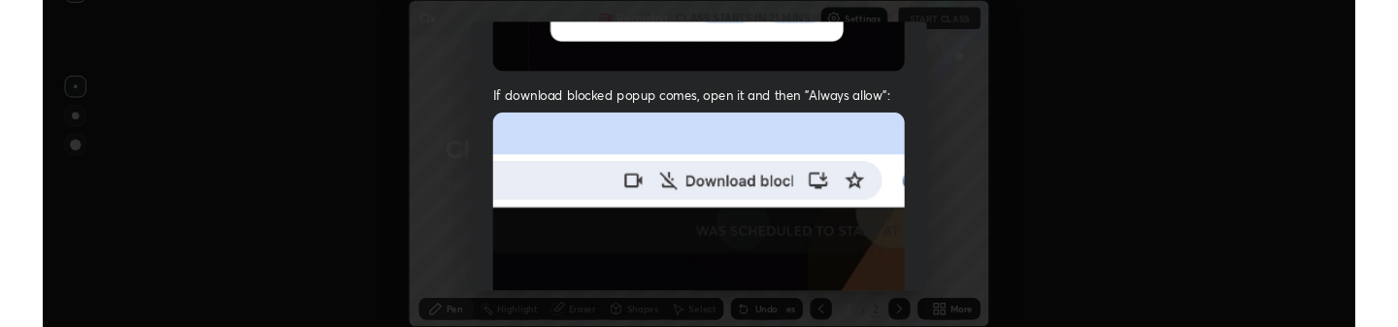
scroll to position [685, 0]
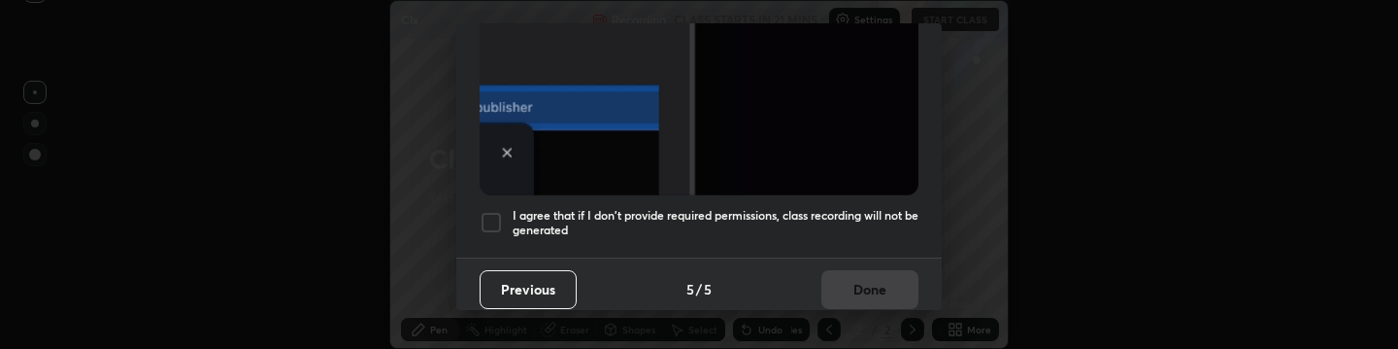
click at [490, 211] on div at bounding box center [491, 222] width 23 height 23
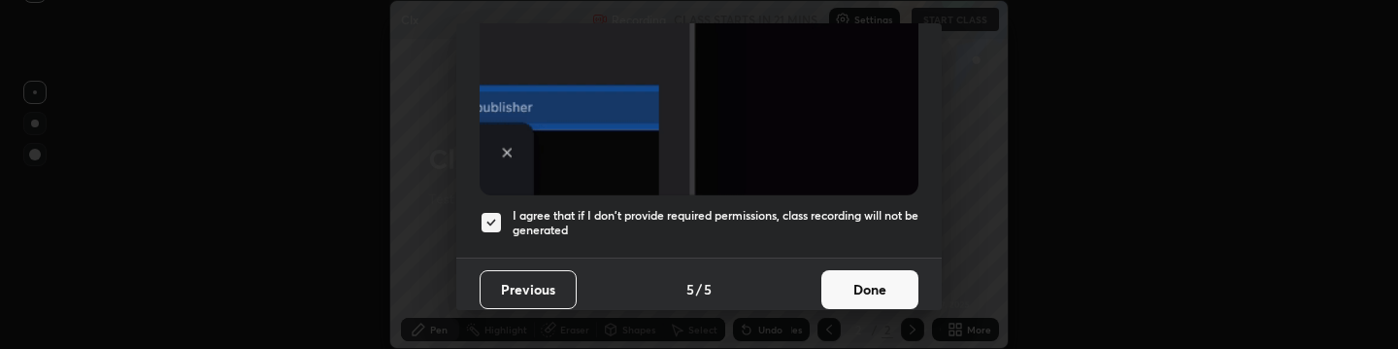
click at [854, 280] on button "Done" at bounding box center [870, 289] width 97 height 39
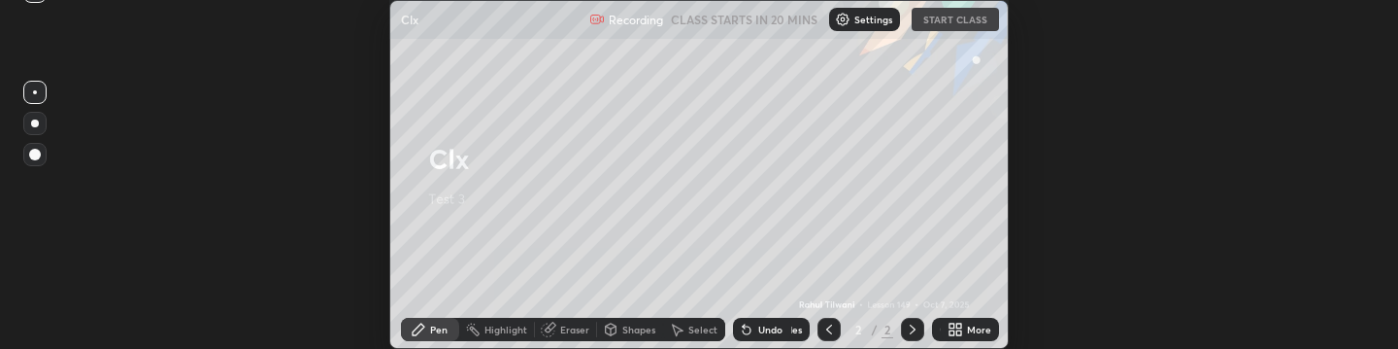
click at [577, 33] on div "Clx Recording CLASS STARTS IN 20 MINS Settings START CLASS Setting up your live…" at bounding box center [699, 174] width 1398 height 349
click at [625, 77] on div "Clx Recording CLASS STARTS IN 20 MINS Settings START CLASS Setting up your live…" at bounding box center [699, 174] width 1398 height 349
click at [1254, 96] on div "Setting up your live class" at bounding box center [699, 174] width 1398 height 349
click at [1251, 189] on div "Setting up your live class" at bounding box center [699, 174] width 1398 height 349
drag, startPoint x: 1251, startPoint y: 189, endPoint x: 1226, endPoint y: 32, distance: 159.2
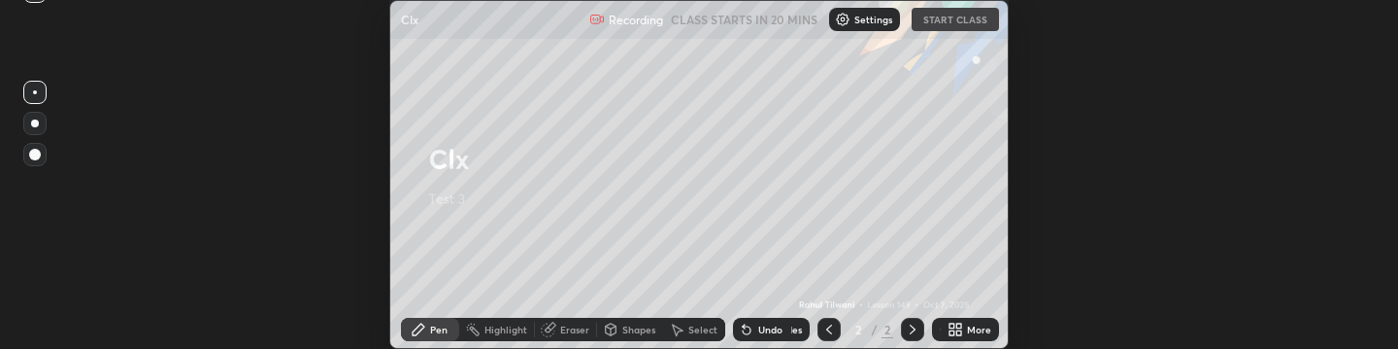
click at [1251, 187] on div "Setting up your live class" at bounding box center [699, 174] width 1398 height 349
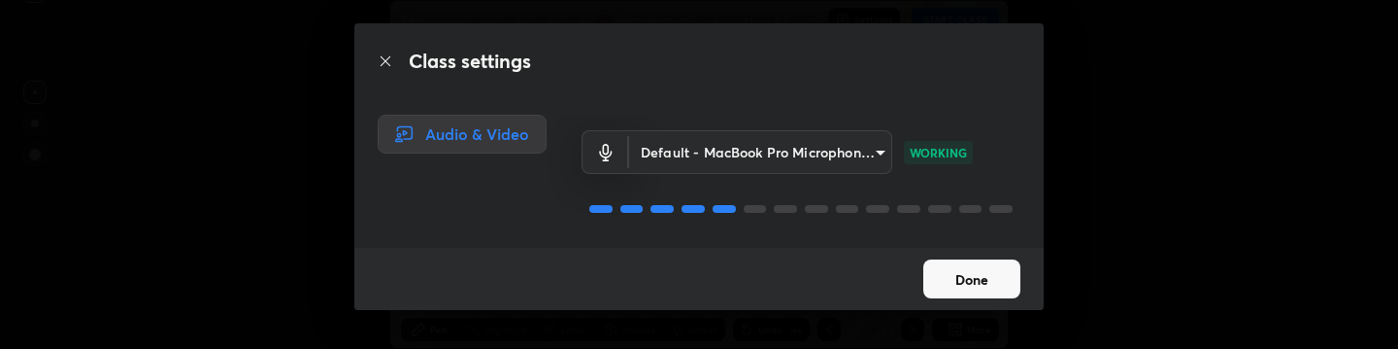
click at [512, 28] on div "Class settings" at bounding box center [698, 61] width 689 height 76
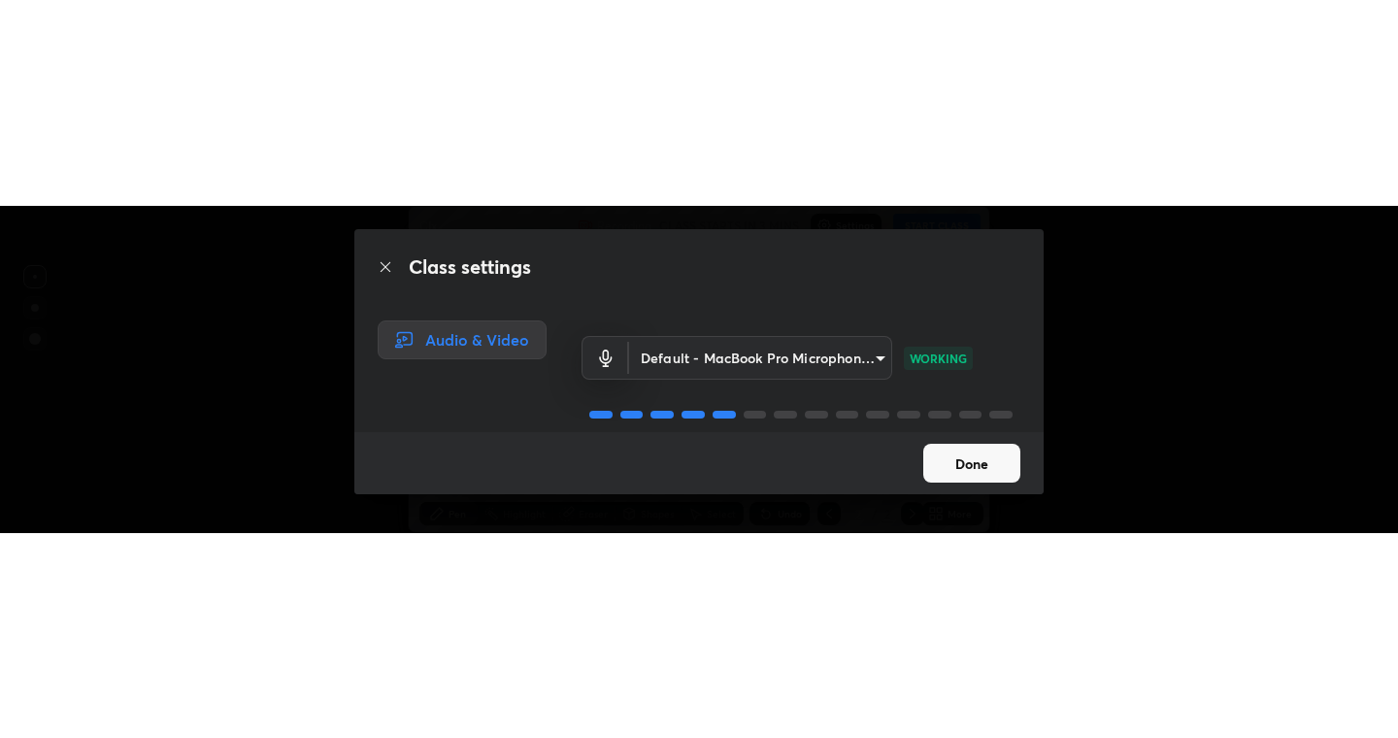
scroll to position [96809, 95709]
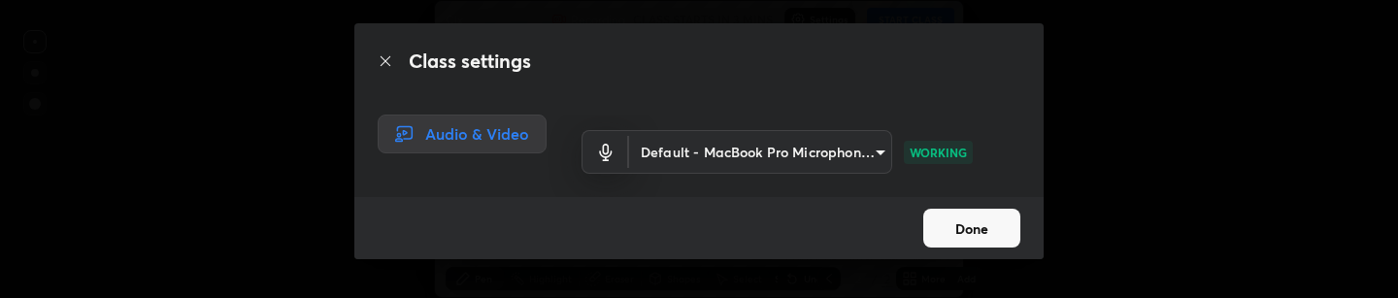
click at [999, 226] on button "Done" at bounding box center [971, 228] width 97 height 39
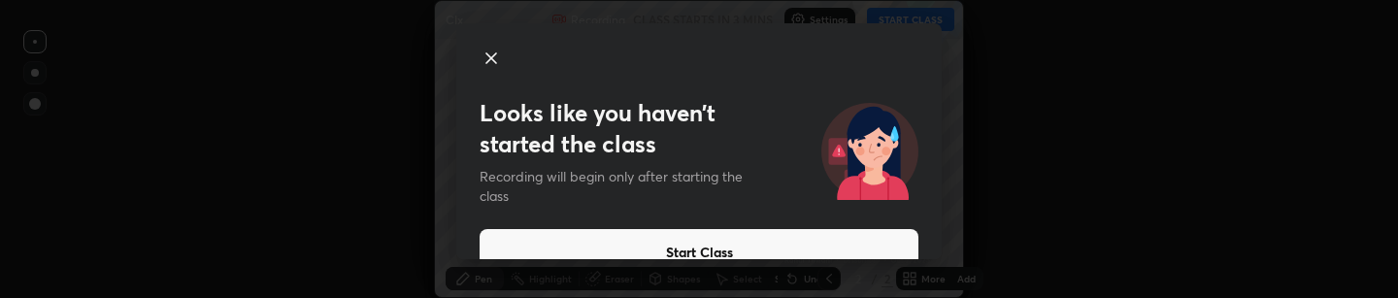
click at [834, 238] on button "Start Class" at bounding box center [699, 252] width 439 height 47
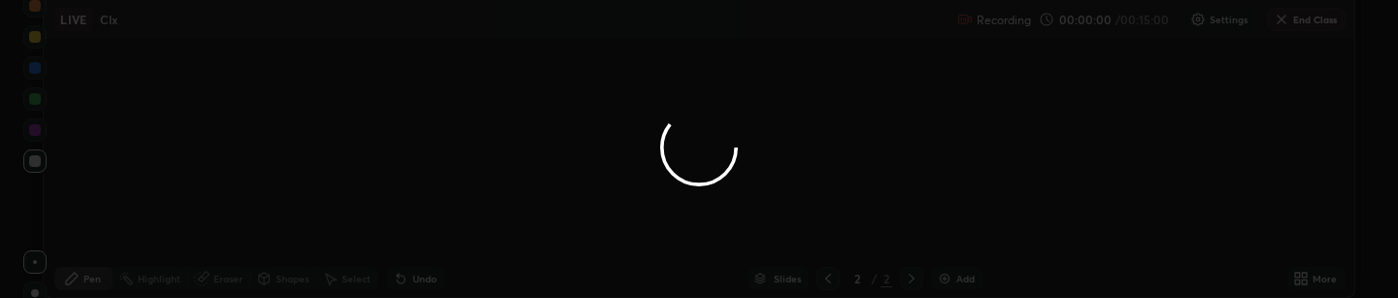
scroll to position [738, 1398]
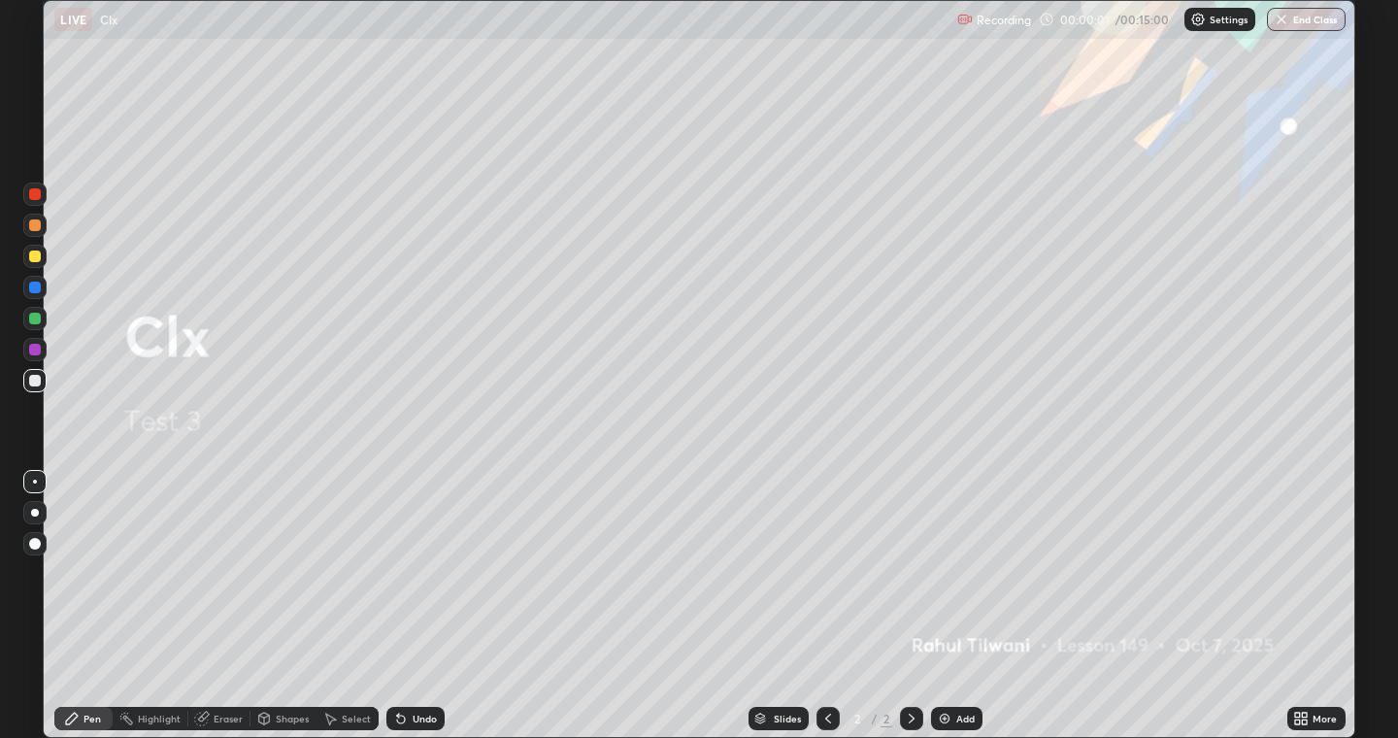
click at [1321, 20] on button "End Class" at bounding box center [1306, 19] width 79 height 23
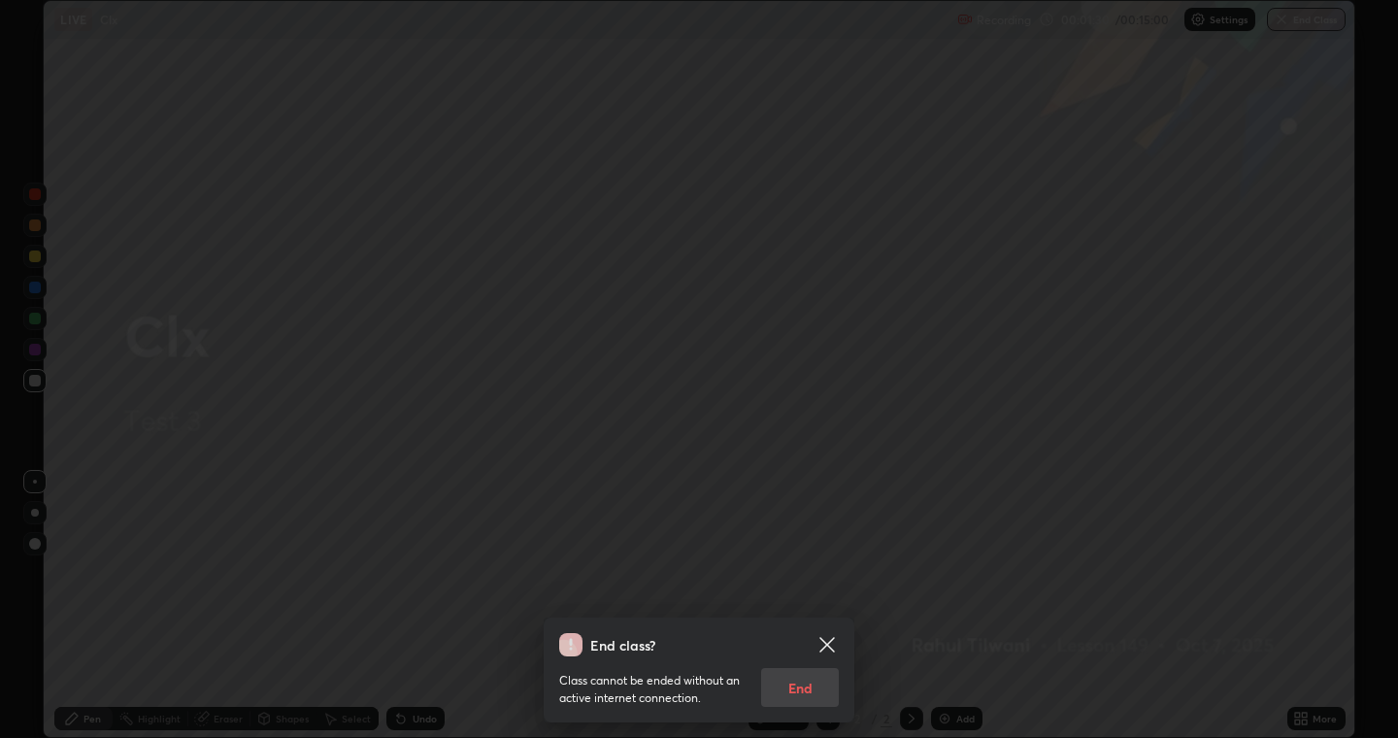
click at [775, 698] on div "Class cannot be ended without an active internet connection. End" at bounding box center [699, 681] width 280 height 50
click at [660, 321] on div "End class? Class cannot be ended without an active internet connection. End" at bounding box center [699, 369] width 1398 height 738
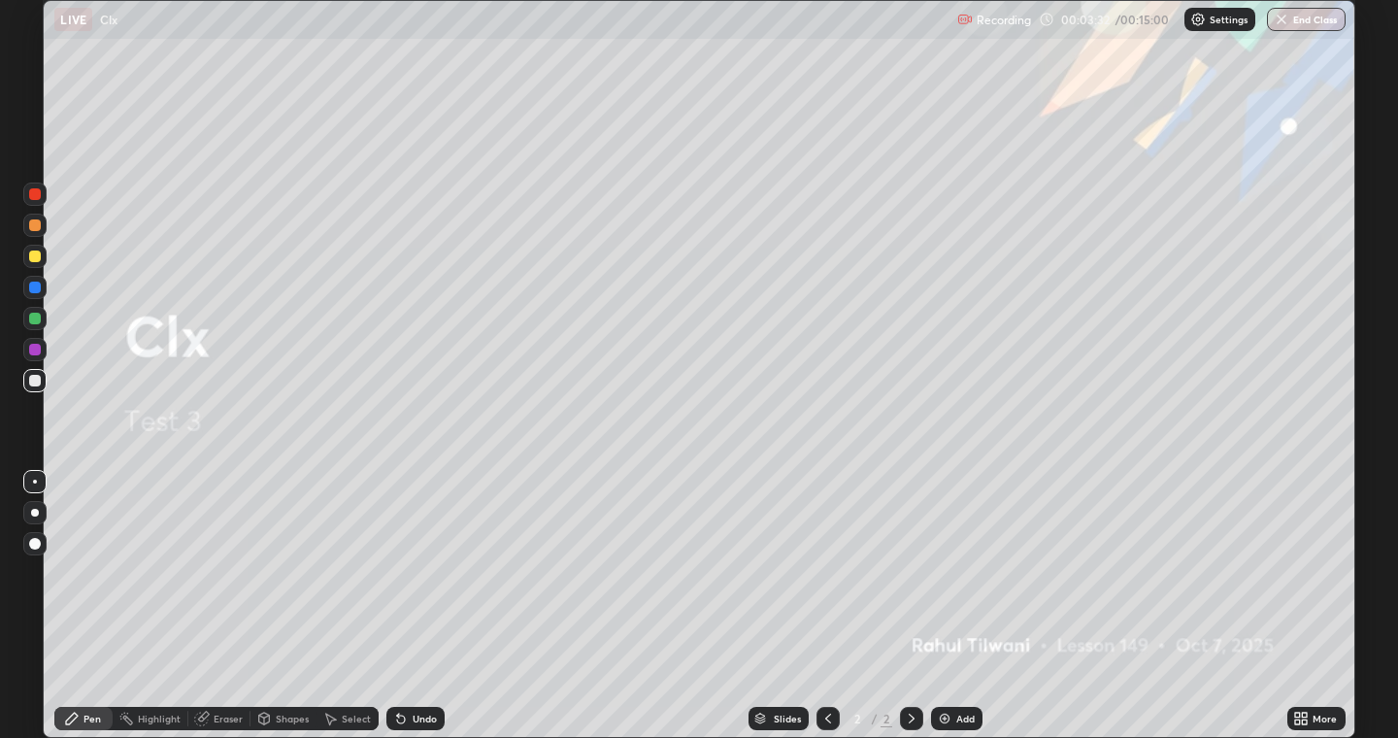
click at [1302, 15] on button "End Class" at bounding box center [1306, 19] width 79 height 23
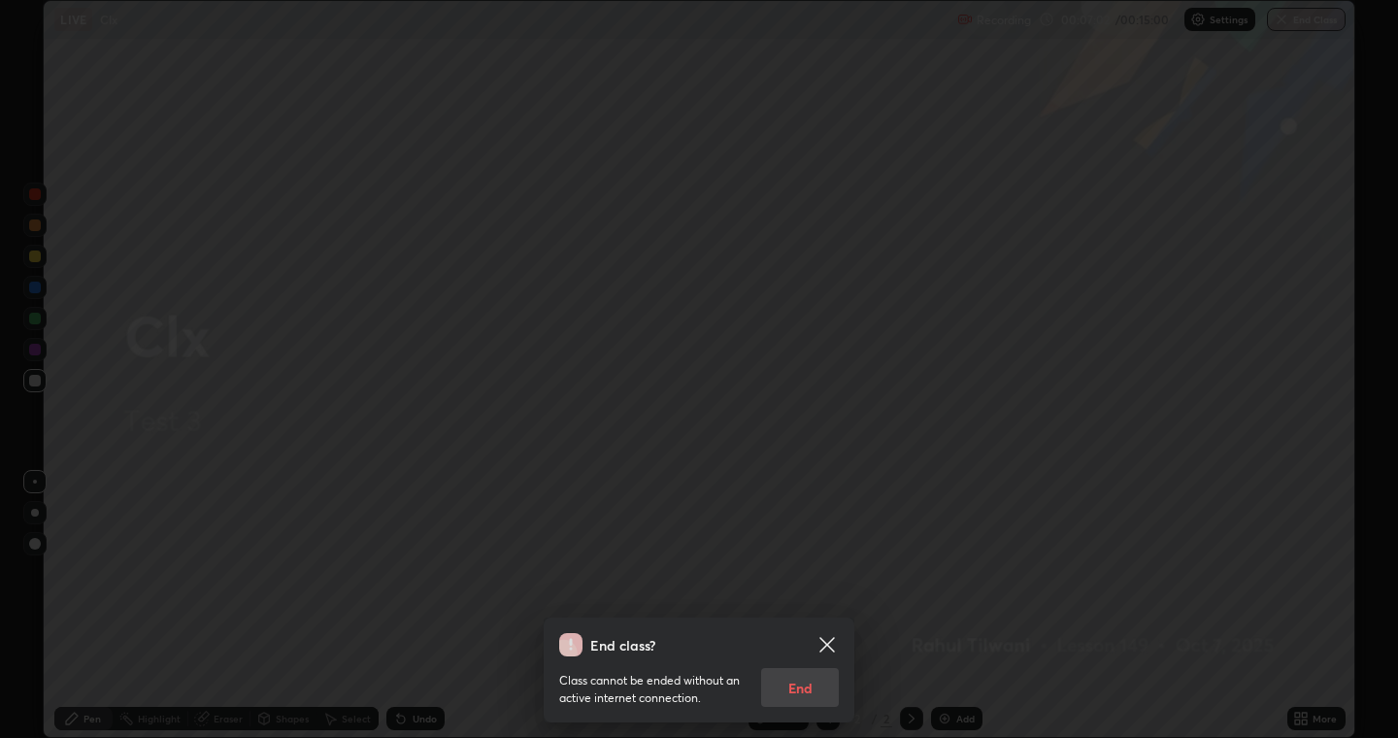
click at [276, 224] on div "End class? Class cannot be ended without an active internet connection. End" at bounding box center [699, 369] width 1398 height 738
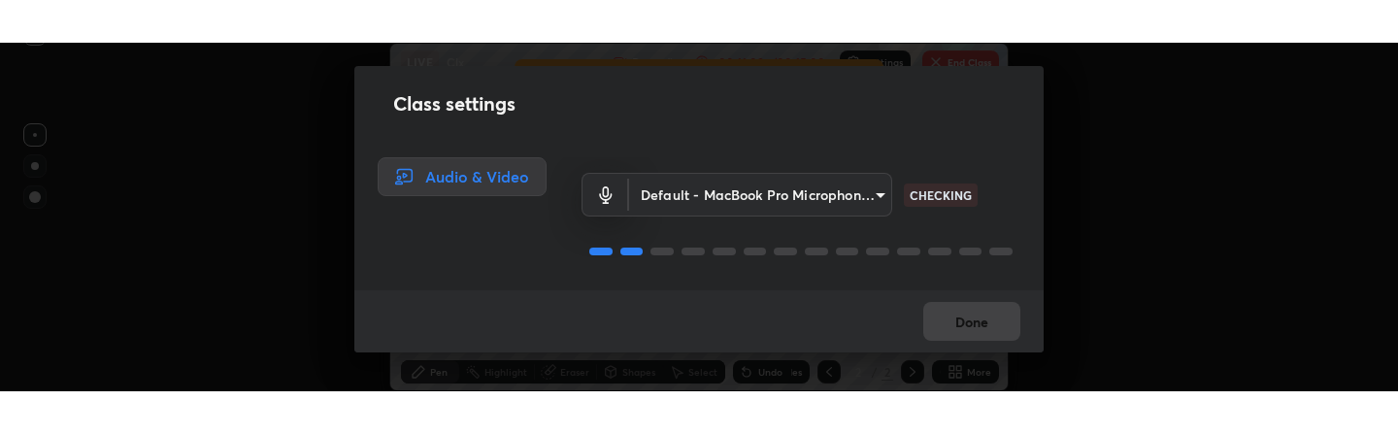
scroll to position [434, 1398]
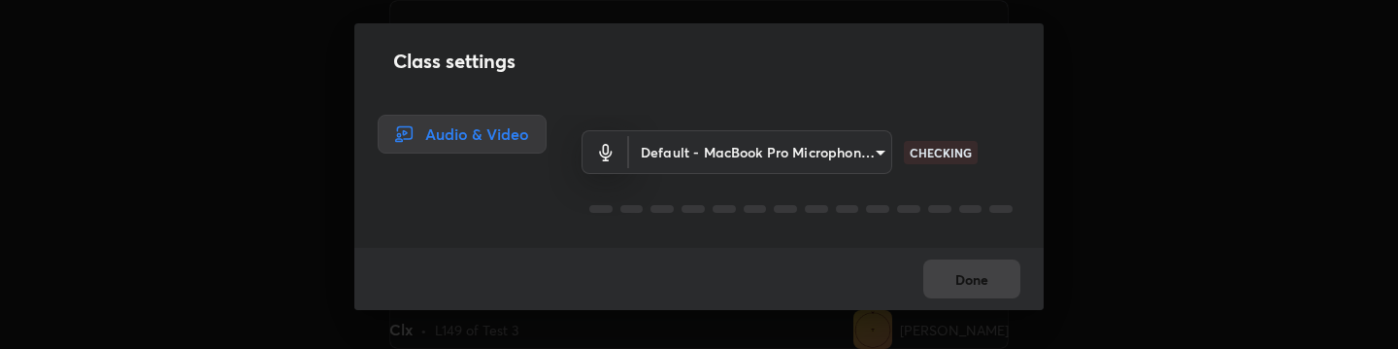
scroll to position [349, 1398]
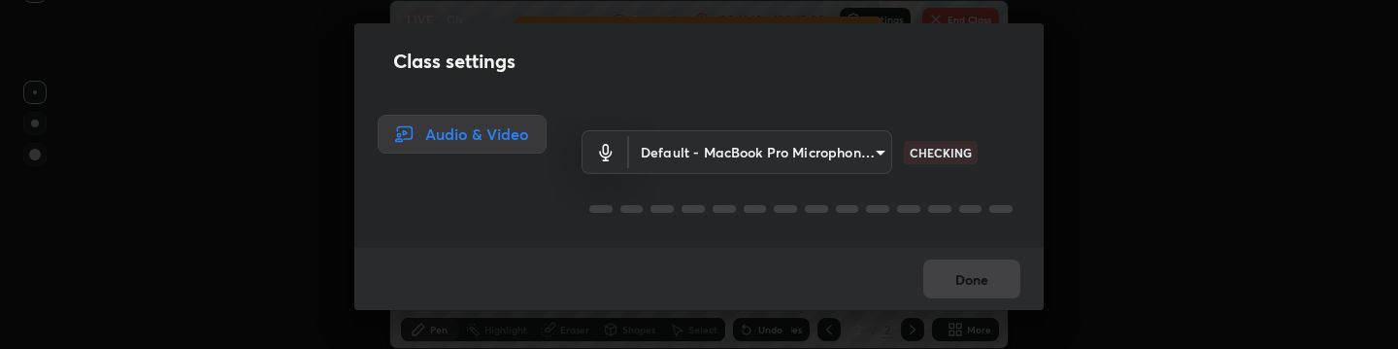
click at [427, 258] on div "Done" at bounding box center [698, 279] width 689 height 62
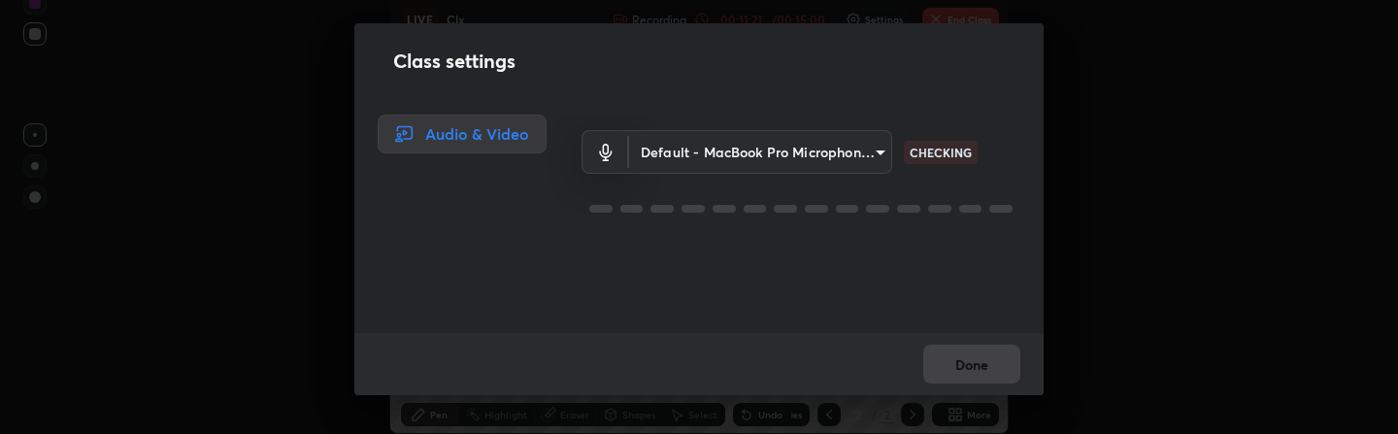
scroll to position [434, 1398]
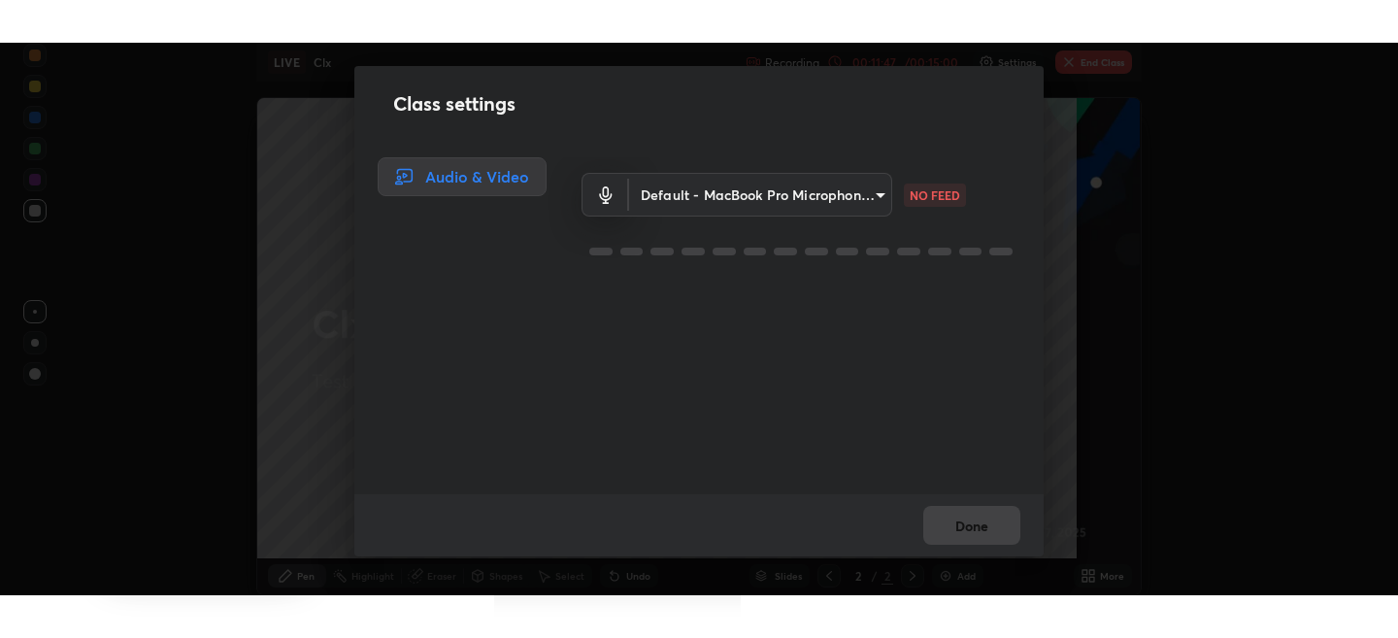
scroll to position [553, 1398]
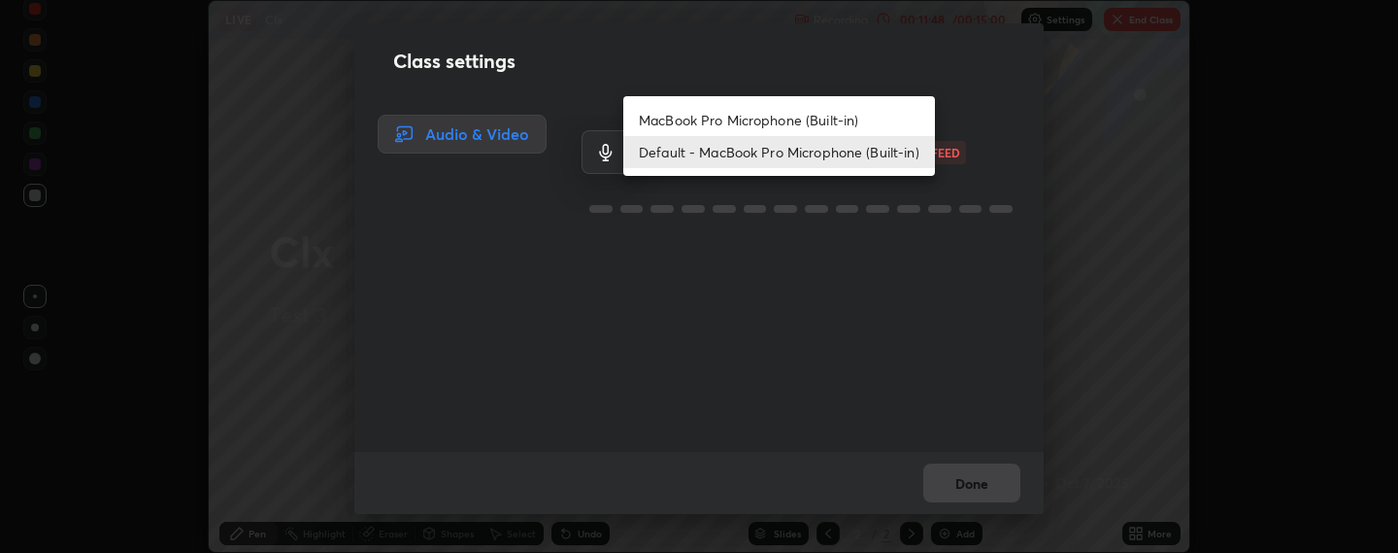
click at [849, 161] on body "Erase all LIVE Clx Recording 00:11:48 / 00:15:00 Settings End Class Setting up …" at bounding box center [699, 276] width 1398 height 553
click at [800, 117] on li "MacBook Pro Microphone (Built-in)" at bounding box center [779, 120] width 312 height 32
type input "7c8d7b48095affc025c4a3a0a0c7a60b92d730539a5663ff2f7a9a3e1fbfd515"
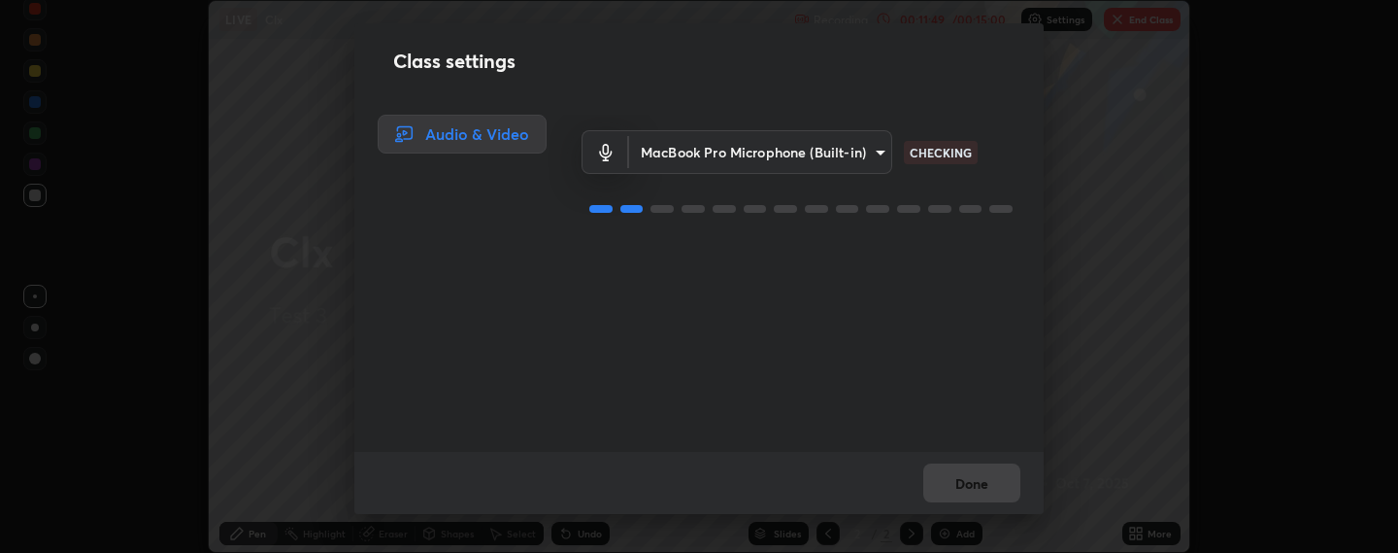
click at [891, 348] on div "MacBook Pro Microphone (Built-in) 7c8d7b48095affc025c4a3a0a0c7a60b92d730539a566…" at bounding box center [801, 283] width 439 height 337
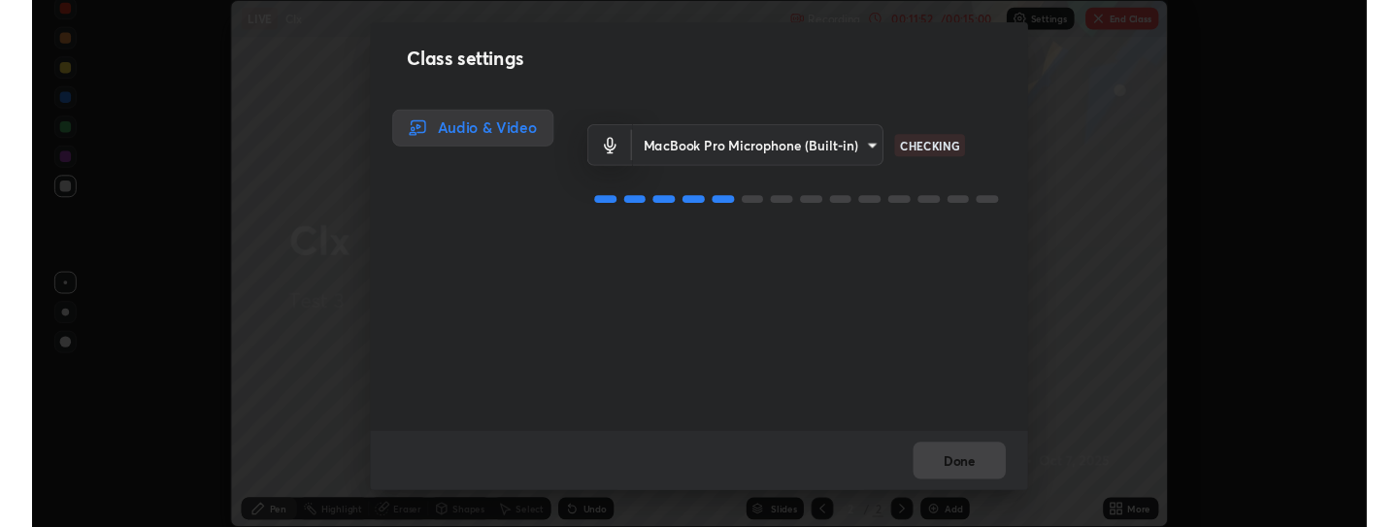
scroll to position [638, 1398]
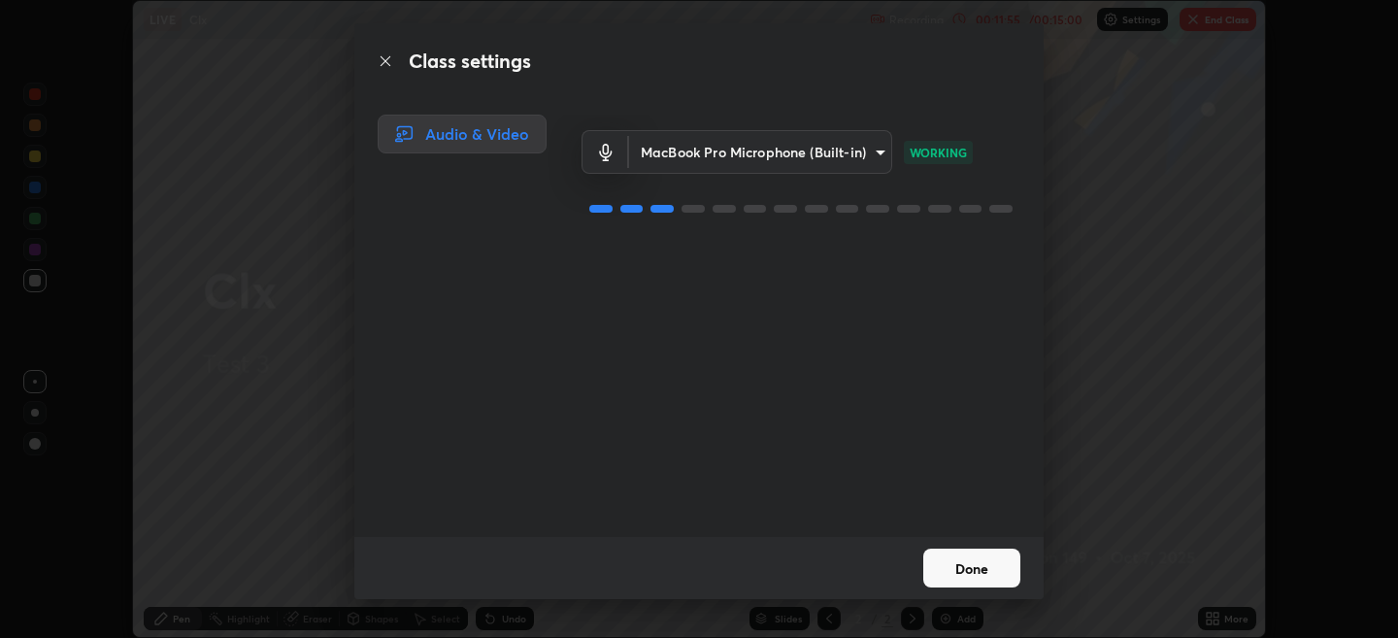
click at [957, 348] on button "Done" at bounding box center [971, 568] width 97 height 39
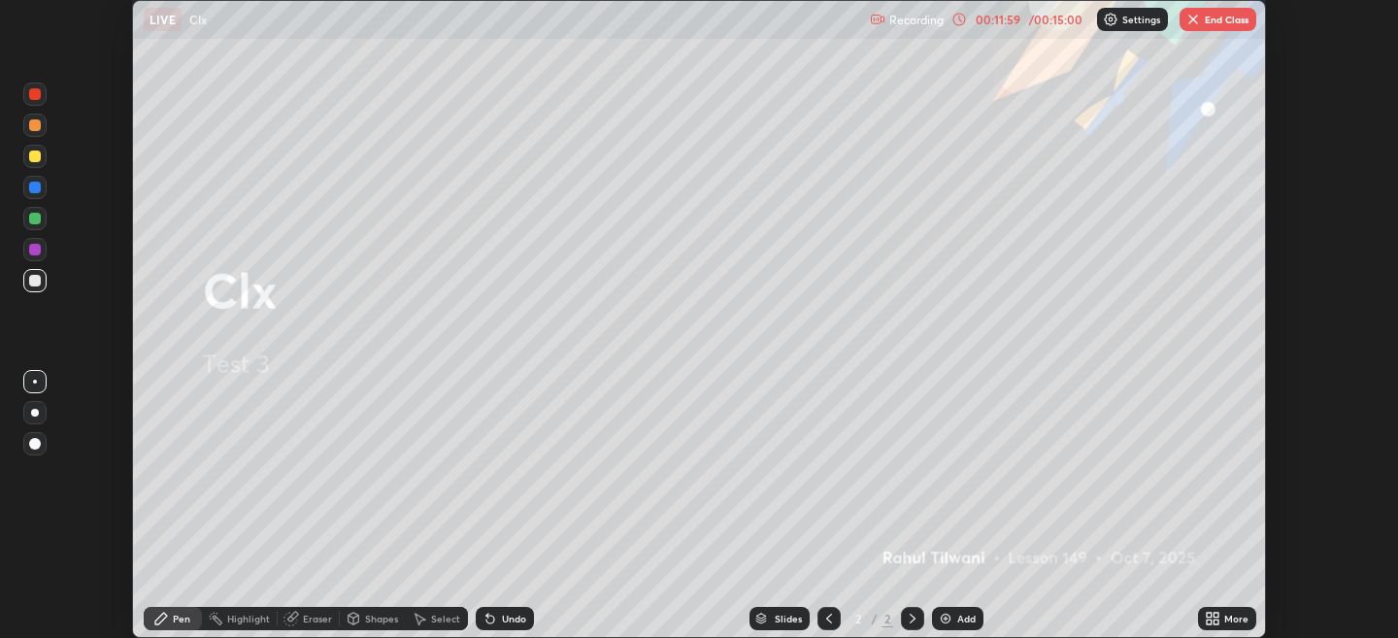
click at [1220, 21] on button "End Class" at bounding box center [1218, 19] width 77 height 23
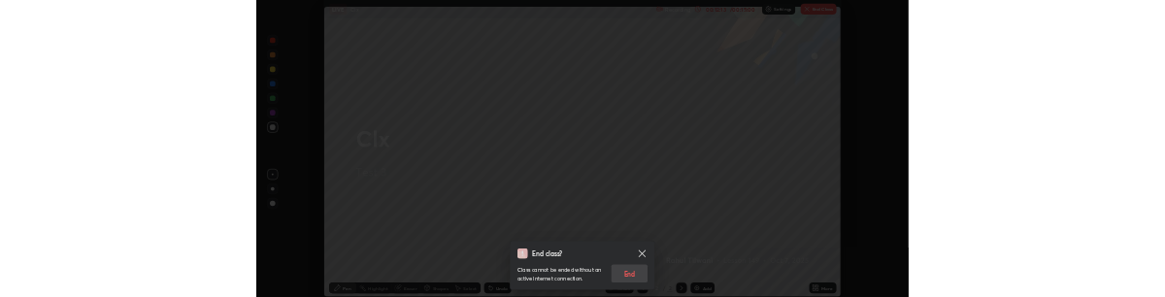
scroll to position [96580, 95709]
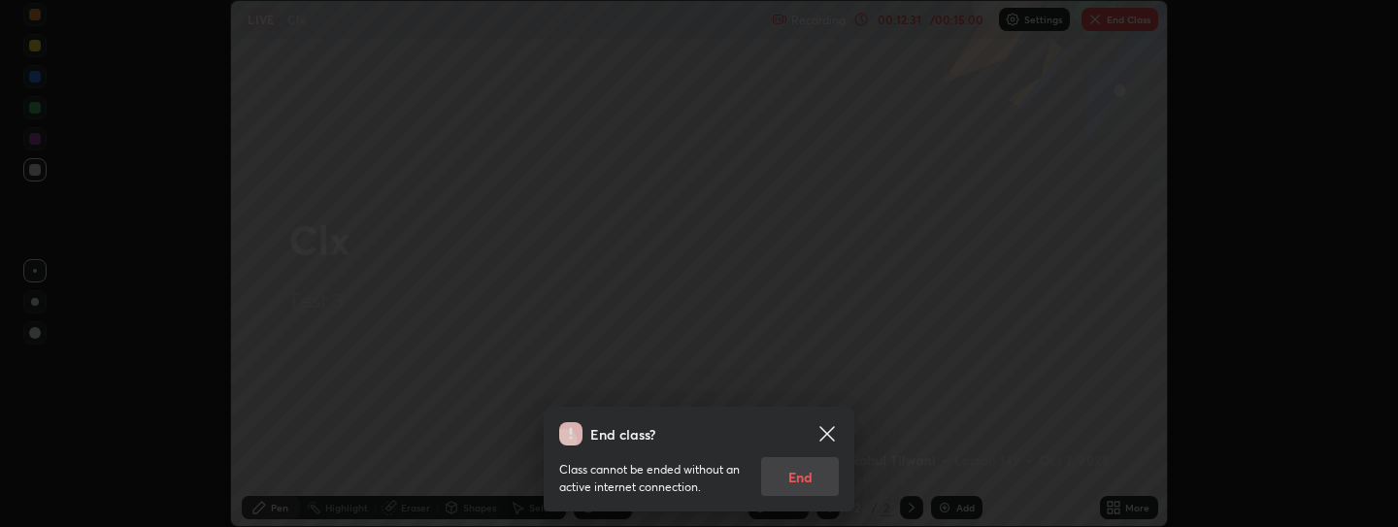
click at [832, 348] on icon at bounding box center [827, 433] width 23 height 23
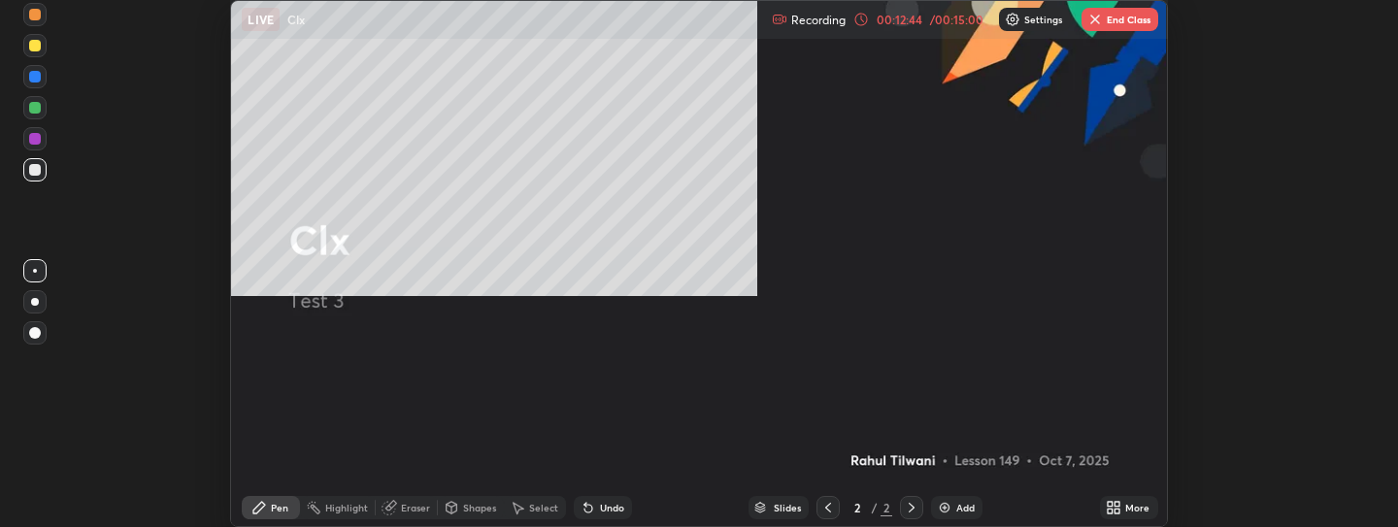
scroll to position [527, 1398]
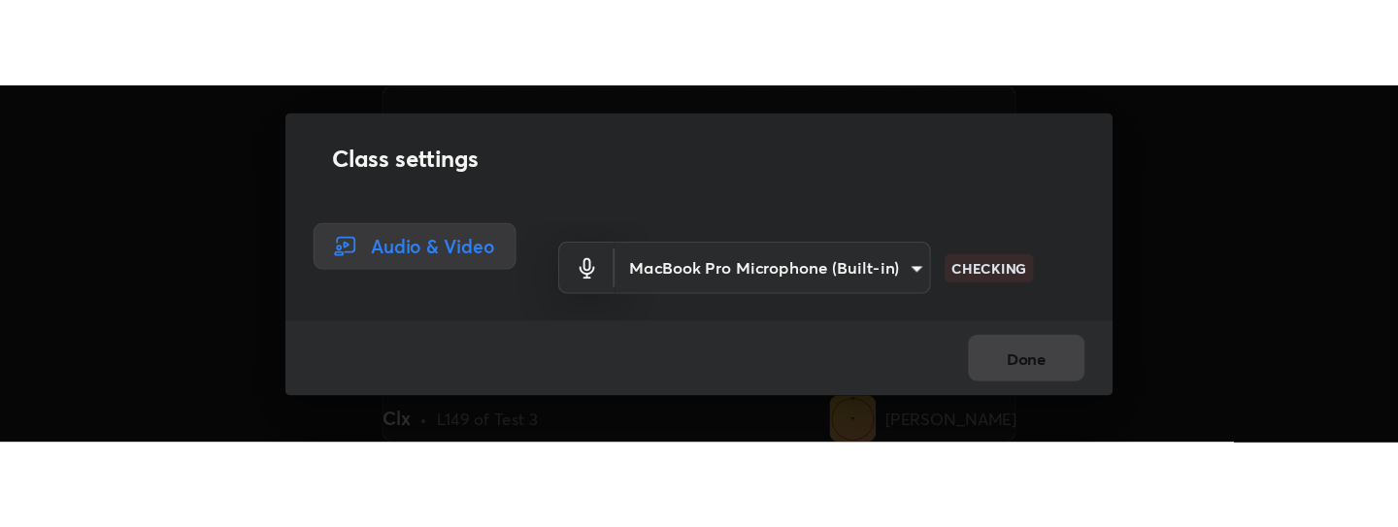
scroll to position [297, 1165]
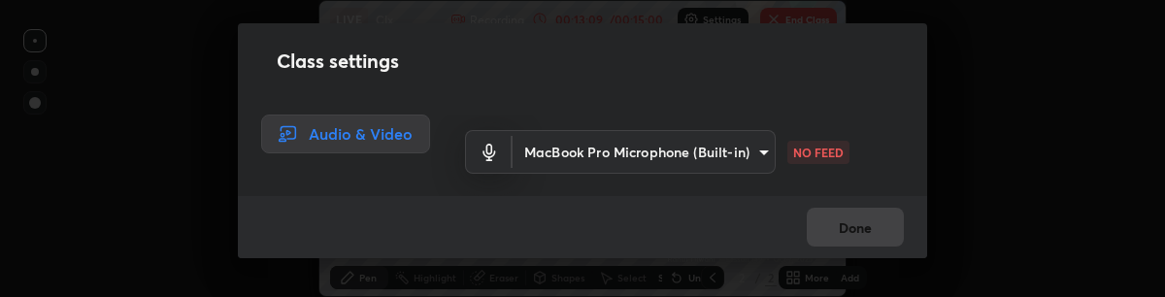
click at [687, 179] on div "MacBook Pro Microphone (Built-in) 7c8d7b48095affc025c4a3a0a0c7a60b92d730539a566…" at bounding box center [684, 179] width 439 height 129
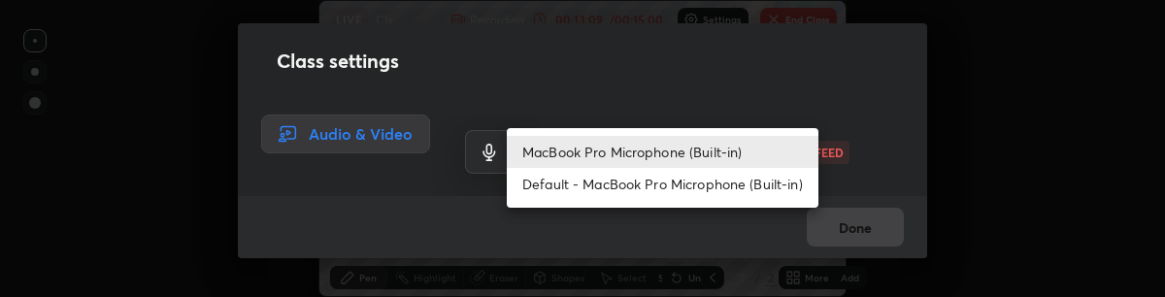
click at [697, 155] on body "Erase all LIVE Clx Recording 00:13:09 / 00:15:00 Settings End Class Setting up …" at bounding box center [582, 148] width 1165 height 297
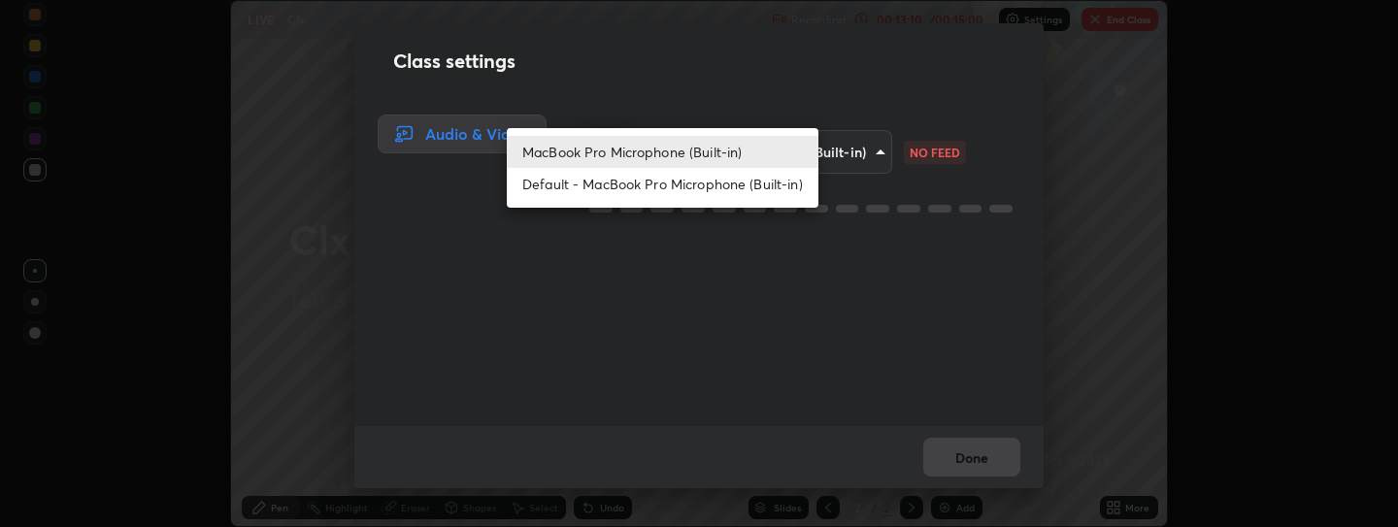
scroll to position [527, 1398]
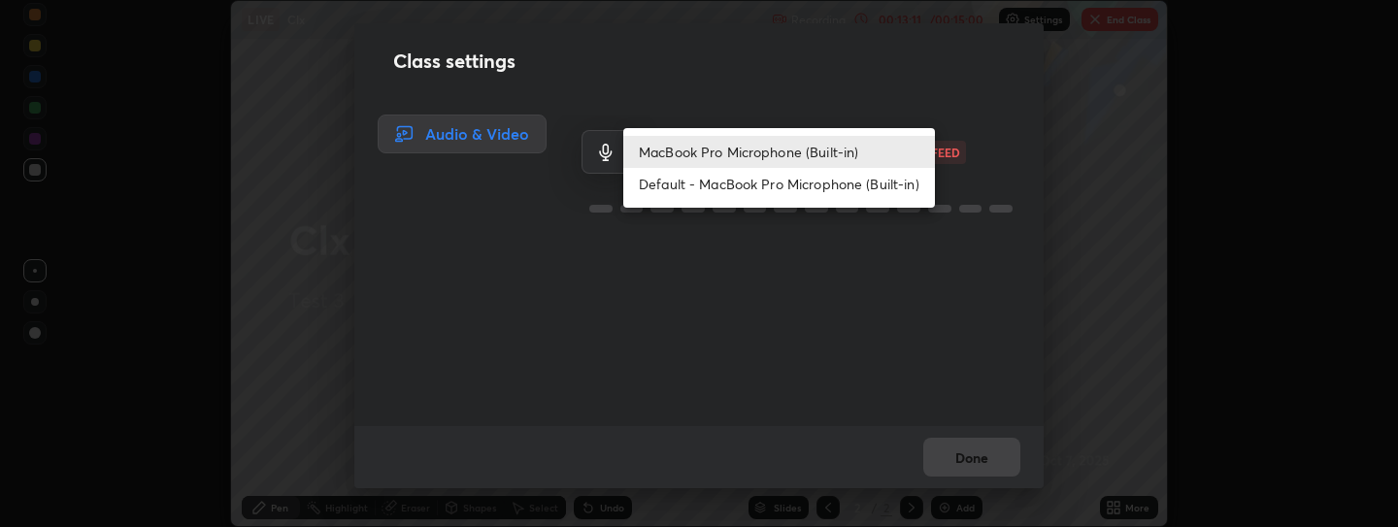
click at [758, 176] on li "Default - MacBook Pro Microphone (Built-in)" at bounding box center [779, 184] width 312 height 32
type input "default"
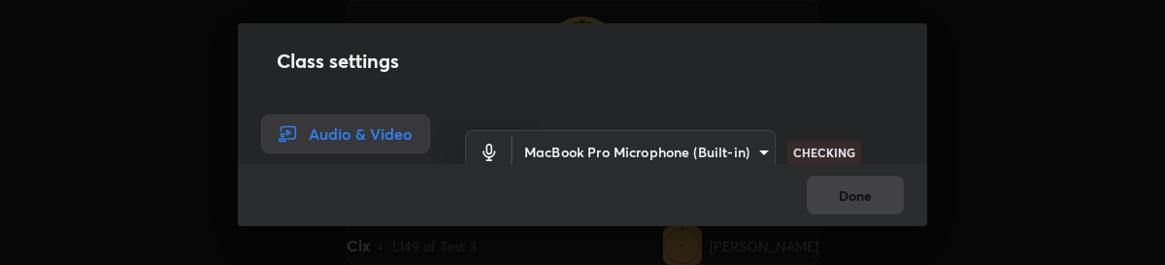
scroll to position [265, 1165]
